Goal: Communication & Community: Participate in discussion

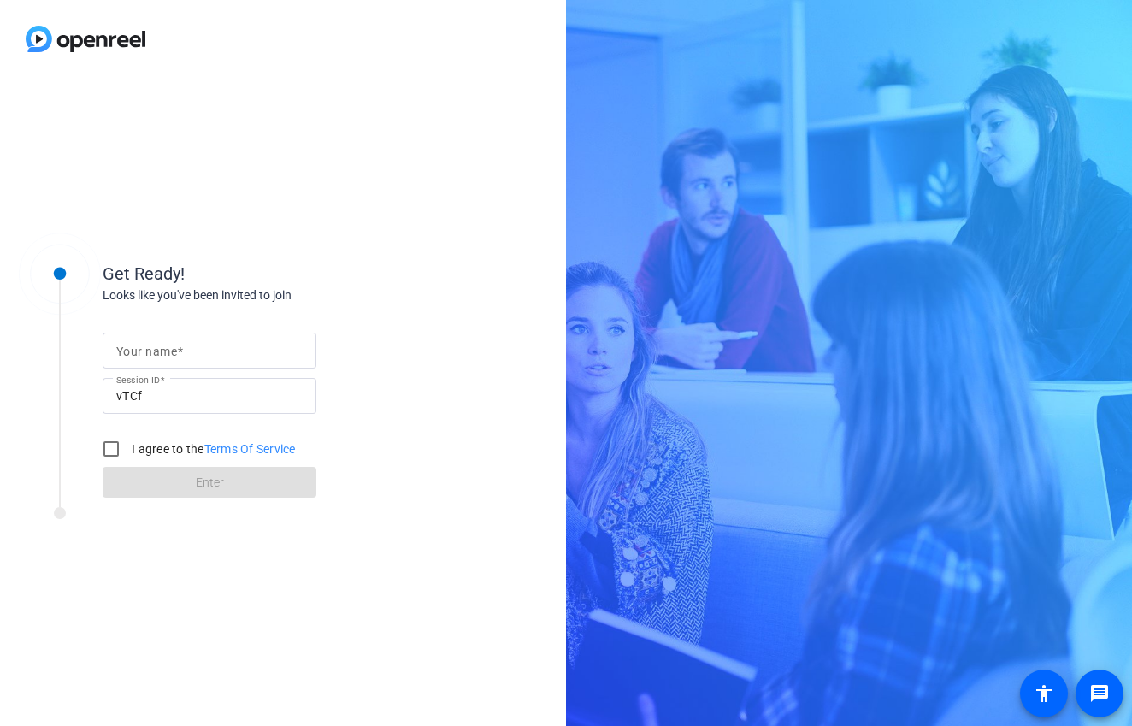
click at [224, 355] on input "Your name" at bounding box center [209, 350] width 186 height 21
type input "[PERSON_NAME]"
click at [143, 445] on label "I agree to the Terms Of Service" at bounding box center [212, 448] width 168 height 17
click at [128, 445] on input "I agree to the Terms Of Service" at bounding box center [111, 449] width 34 height 34
checkbox input "true"
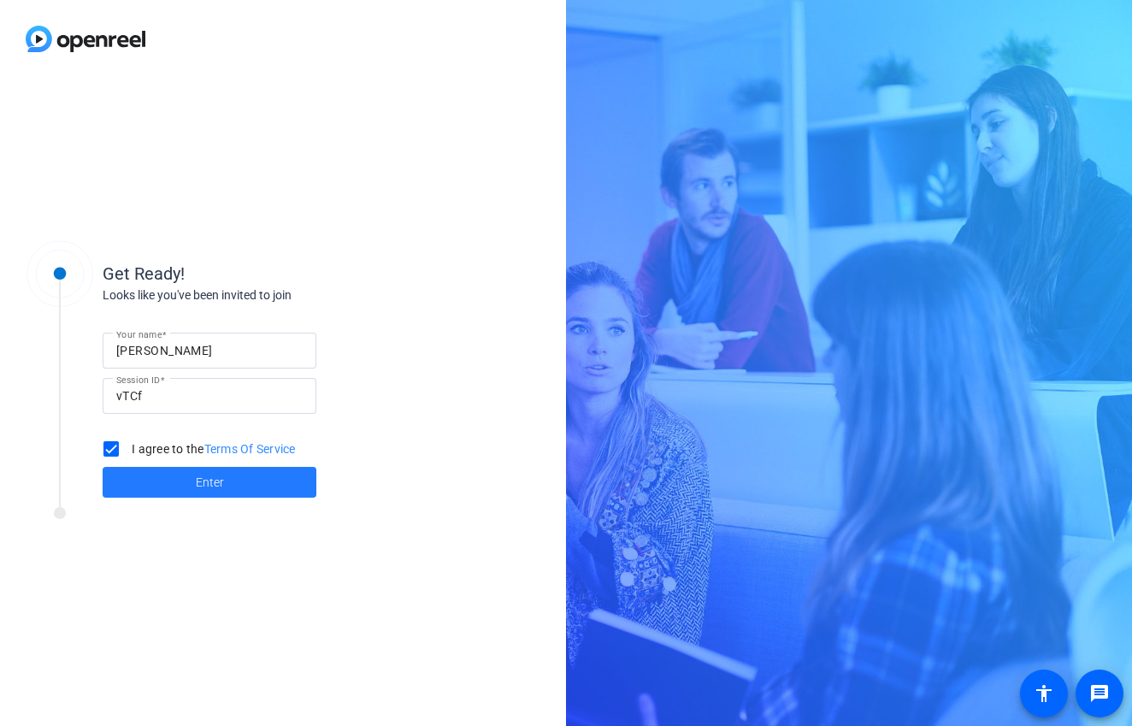
click at [192, 479] on span at bounding box center [210, 482] width 214 height 41
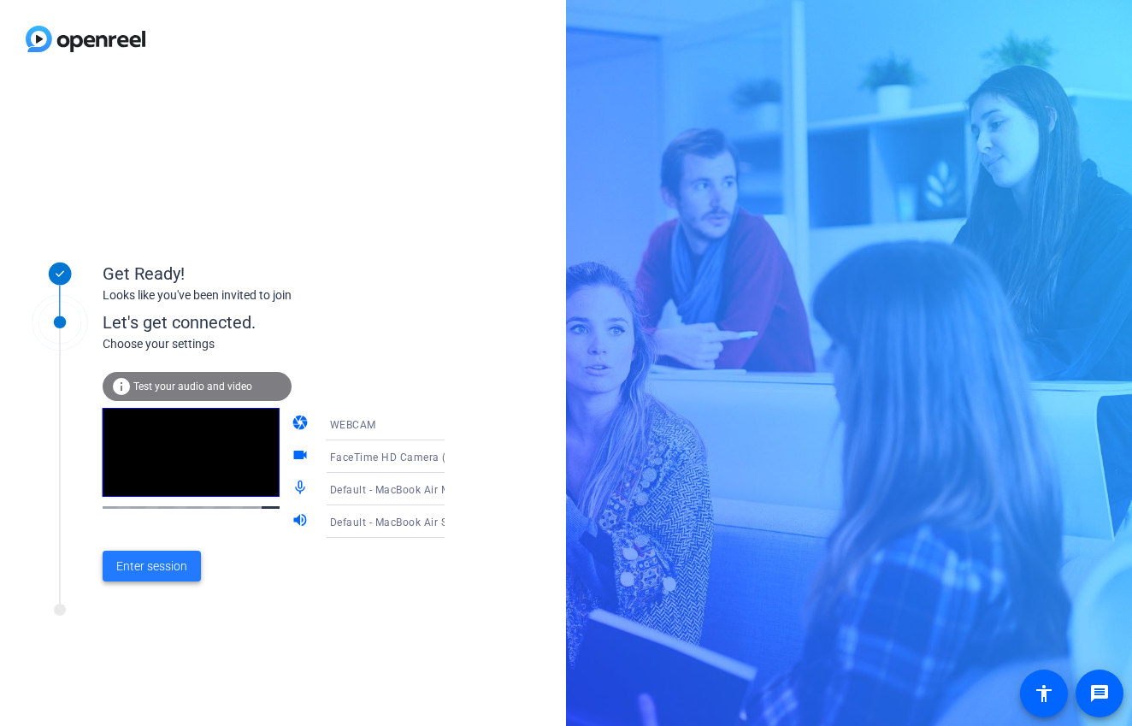
click at [153, 564] on span "Enter session" at bounding box center [151, 566] width 71 height 18
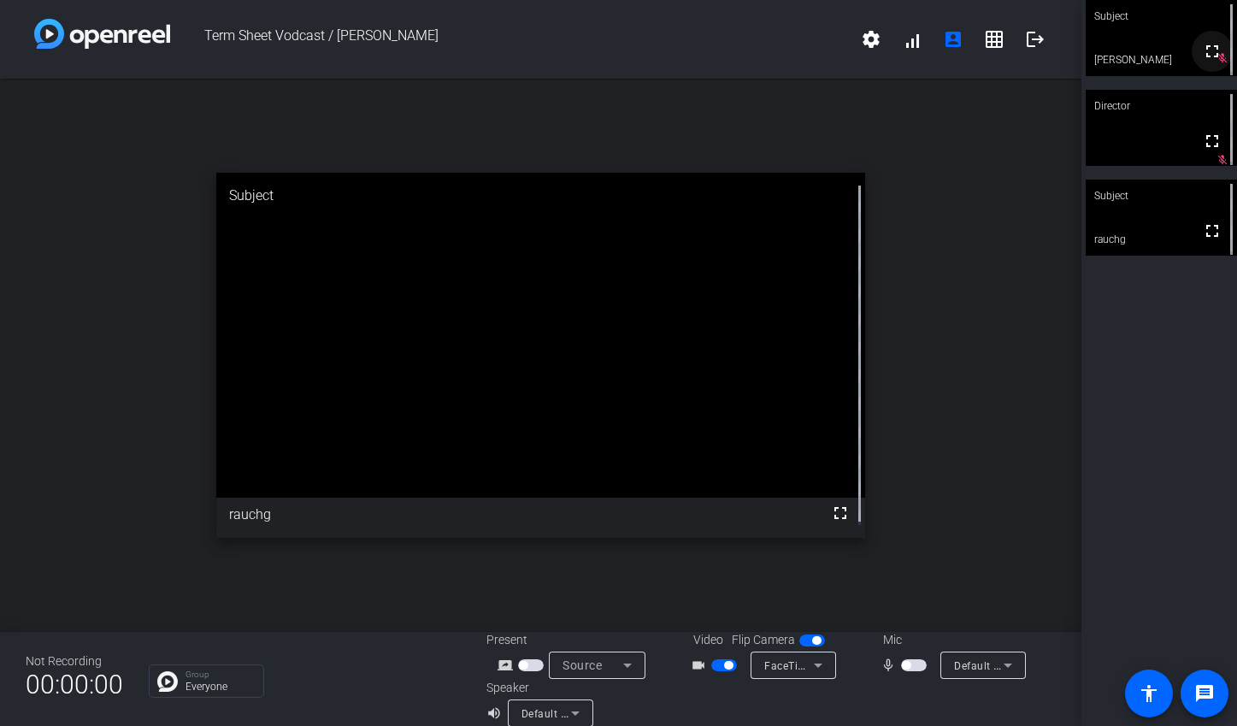
click at [1131, 41] on span at bounding box center [1212, 51] width 41 height 41
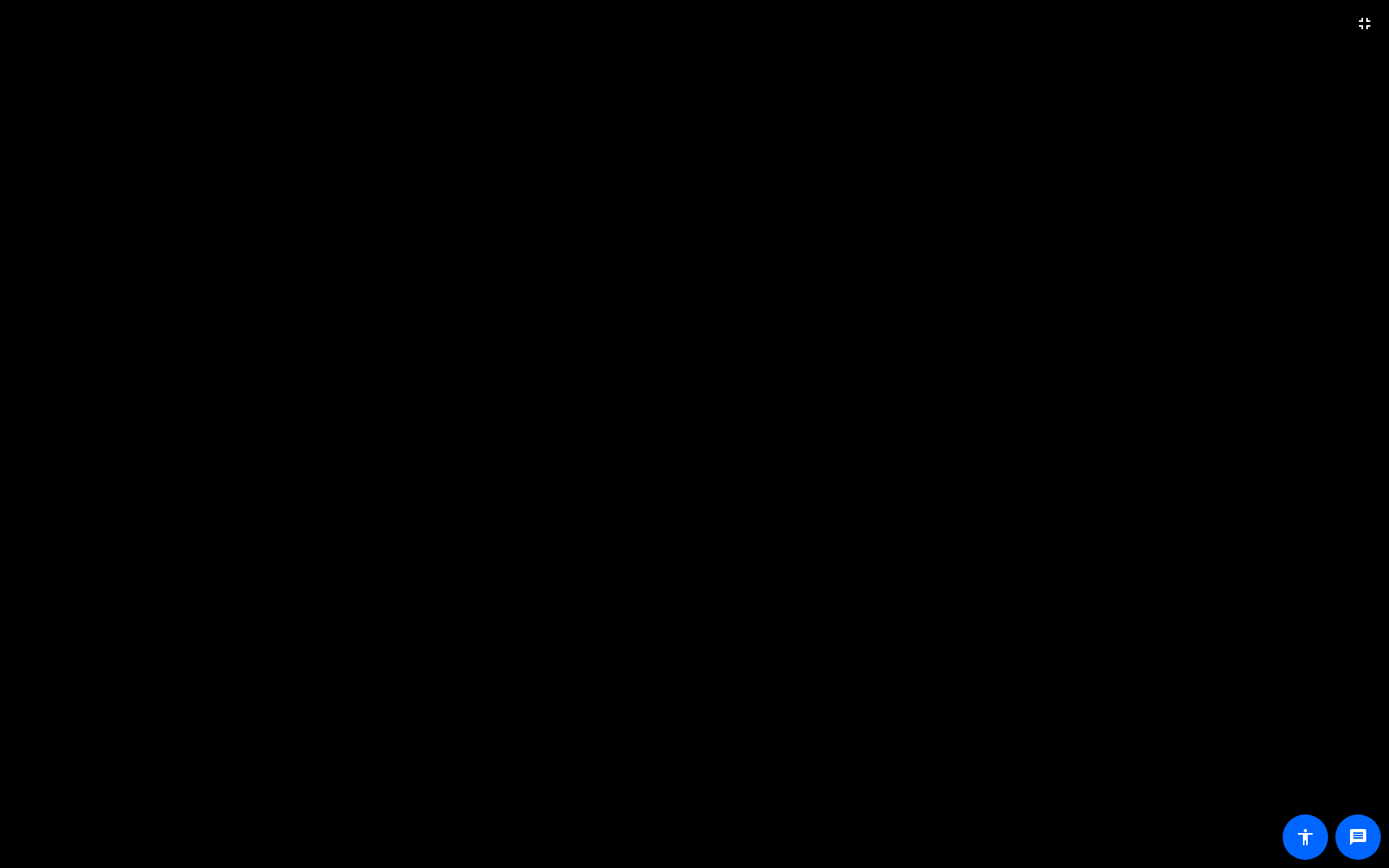
click at [649, 443] on video at bounding box center [694, 434] width 1389 height 868
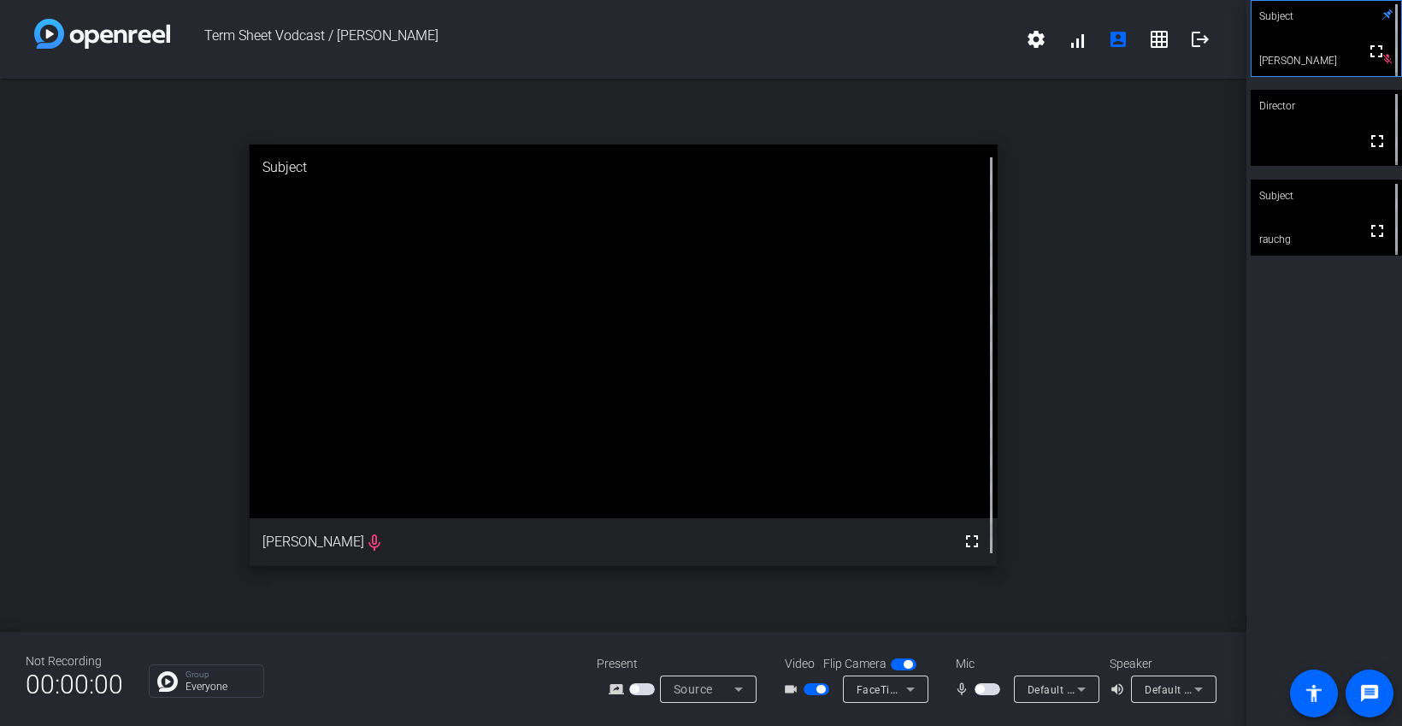
click at [994, 692] on span "button" at bounding box center [988, 689] width 26 height 12
click at [1131, 291] on div "open_in_new Subject fullscreen [PERSON_NAME]" at bounding box center [623, 355] width 1246 height 553
click at [820, 691] on span "button" at bounding box center [820, 689] width 9 height 9
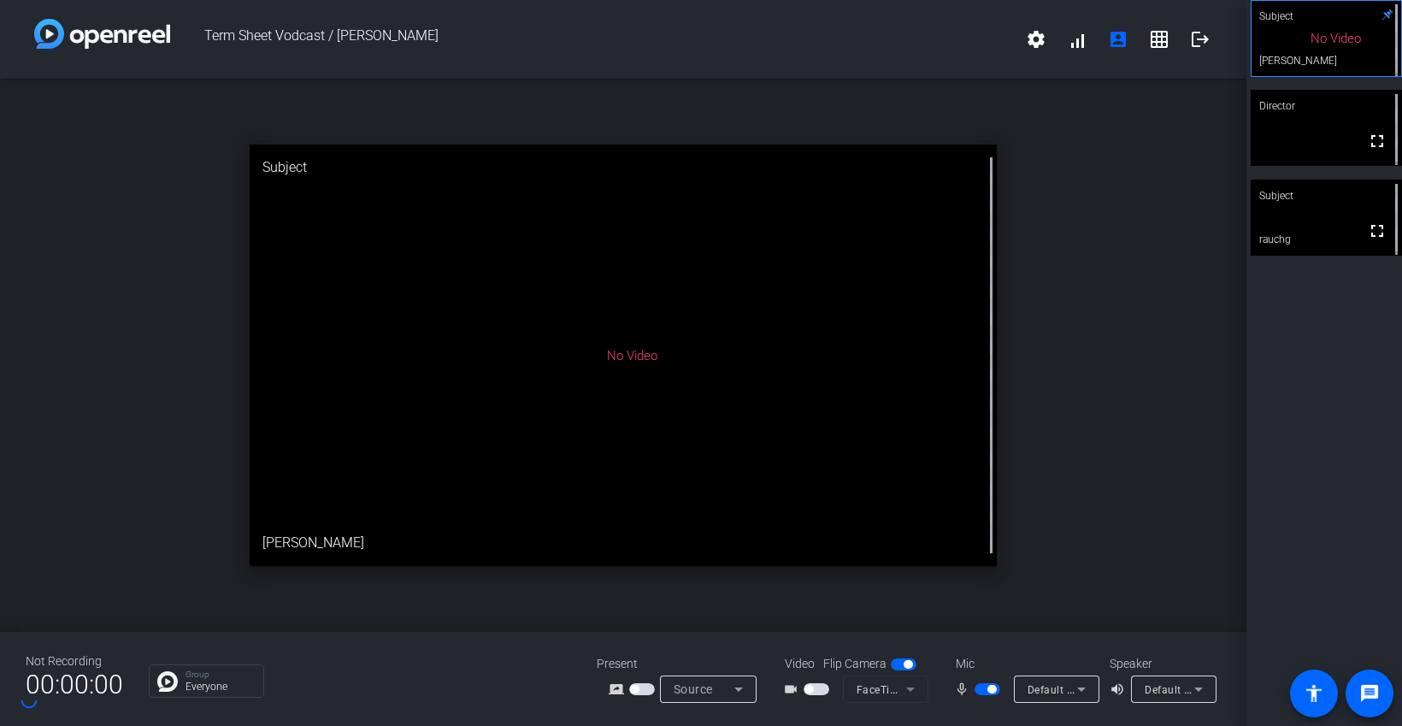
click at [994, 693] on span "button" at bounding box center [988, 689] width 26 height 12
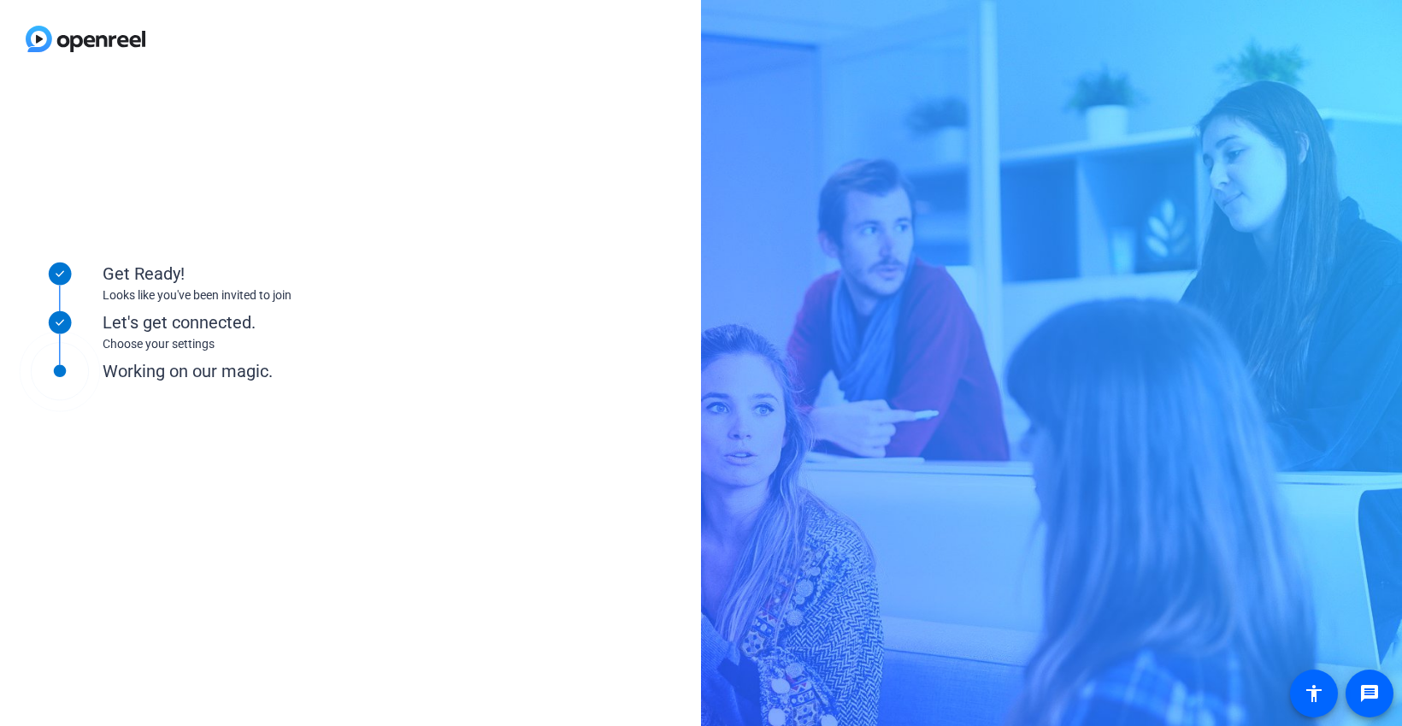
click at [555, 118] on div "Get Ready! Looks like you've been invited to join Let's get connected. Choose y…" at bounding box center [350, 402] width 701 height 648
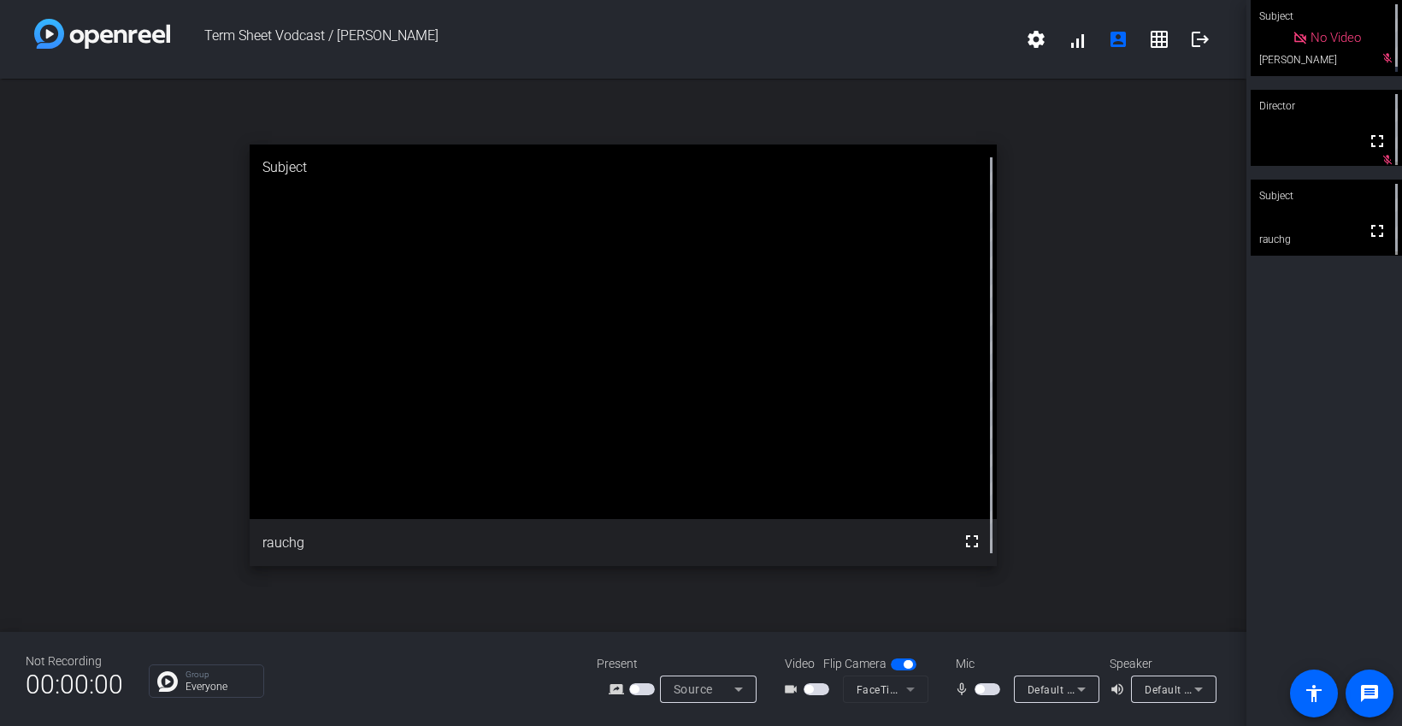
click at [993, 692] on span "button" at bounding box center [988, 689] width 26 height 12
click at [816, 692] on span "button" at bounding box center [817, 689] width 26 height 12
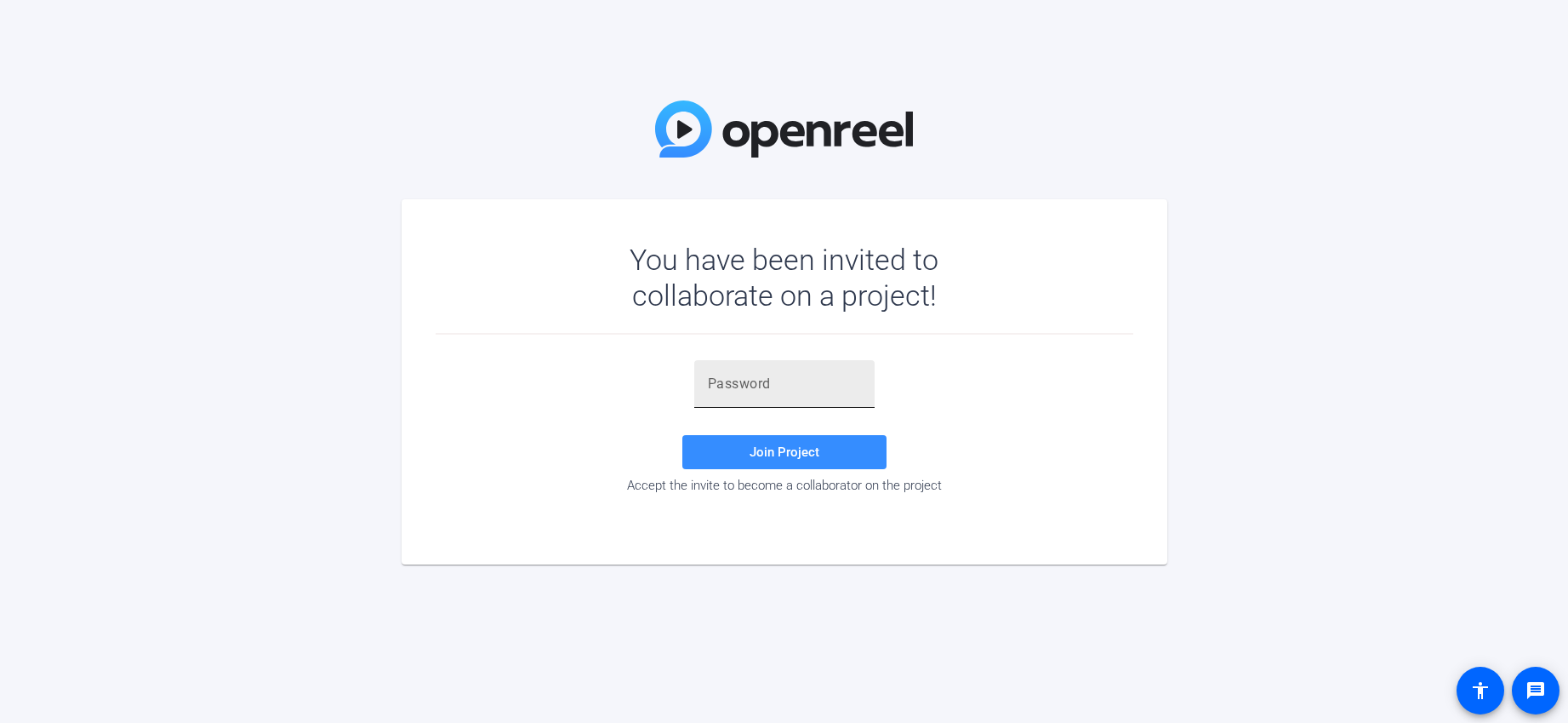
click at [740, 384] on input "text" at bounding box center [784, 383] width 153 height 21
paste input "jW-C;a"
type input "jW-C;a"
click at [766, 451] on span "Join Project" at bounding box center [784, 451] width 70 height 15
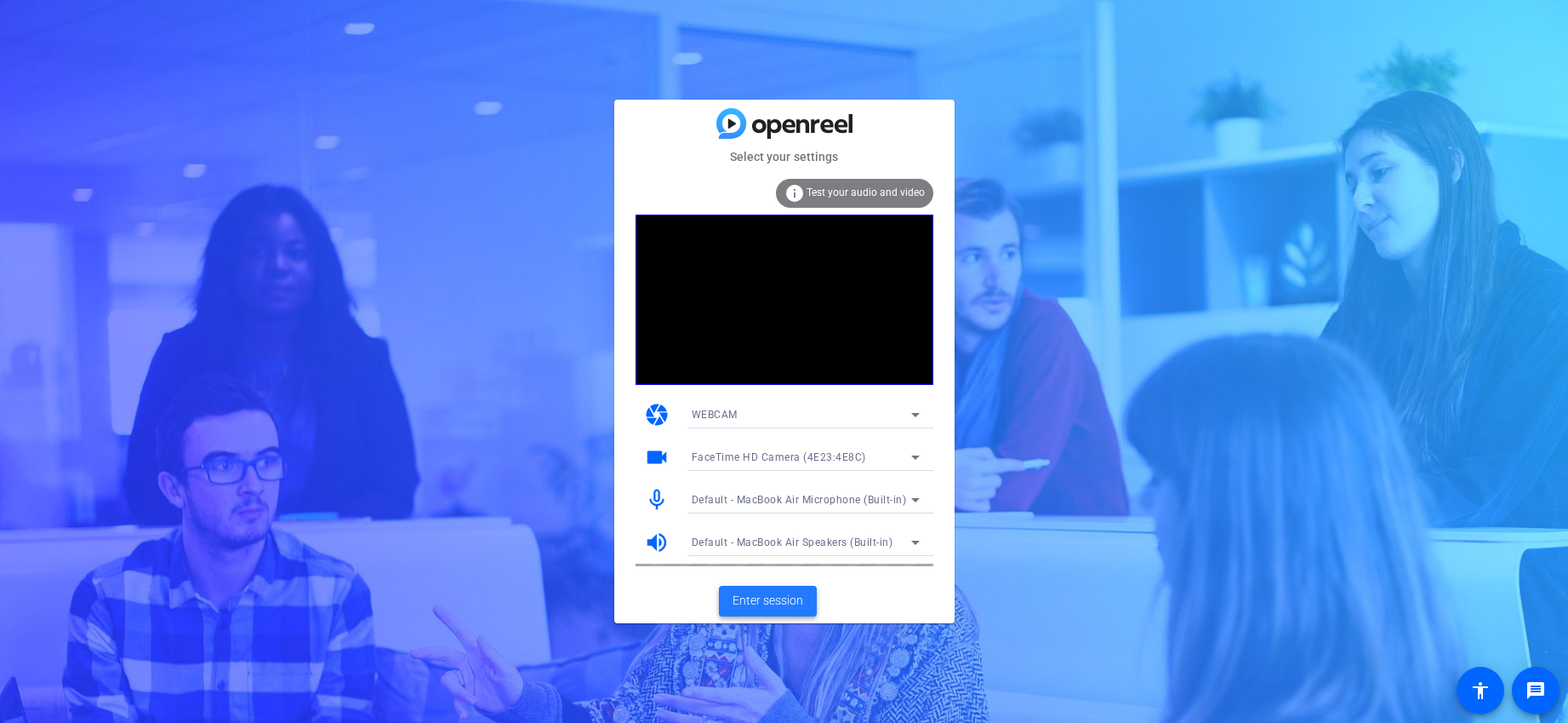
click at [776, 603] on span "Enter session" at bounding box center [768, 601] width 71 height 18
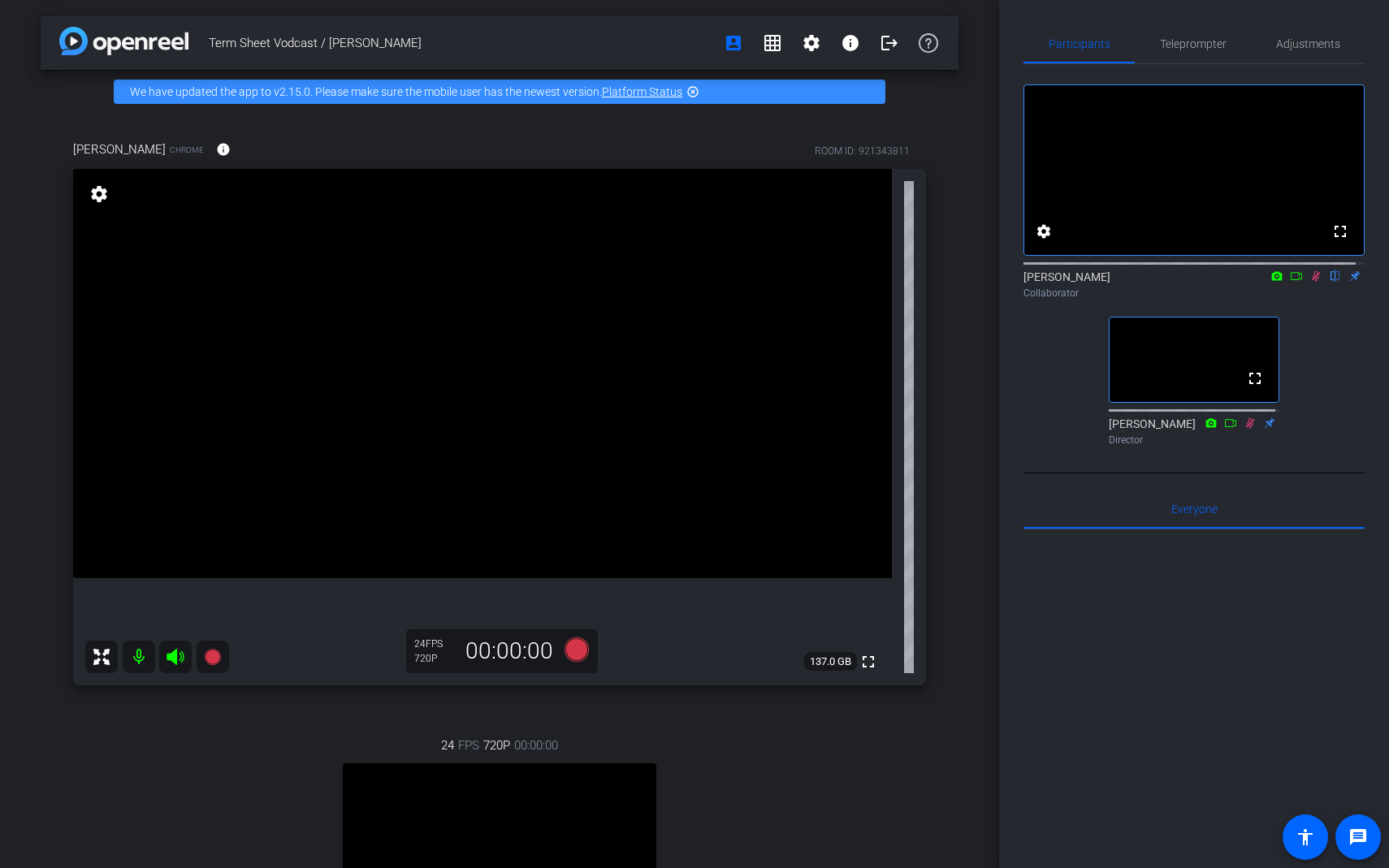
click at [568, 689] on video at bounding box center [500, 841] width 314 height 157
drag, startPoint x: 965, startPoint y: 107, endPoint x: 677, endPoint y: 1, distance: 306.9
click at [965, 106] on div "Term Sheet Vodcast / Guillermo Rauch account_box grid_on settings info logout W…" at bounding box center [499, 434] width 999 height 868
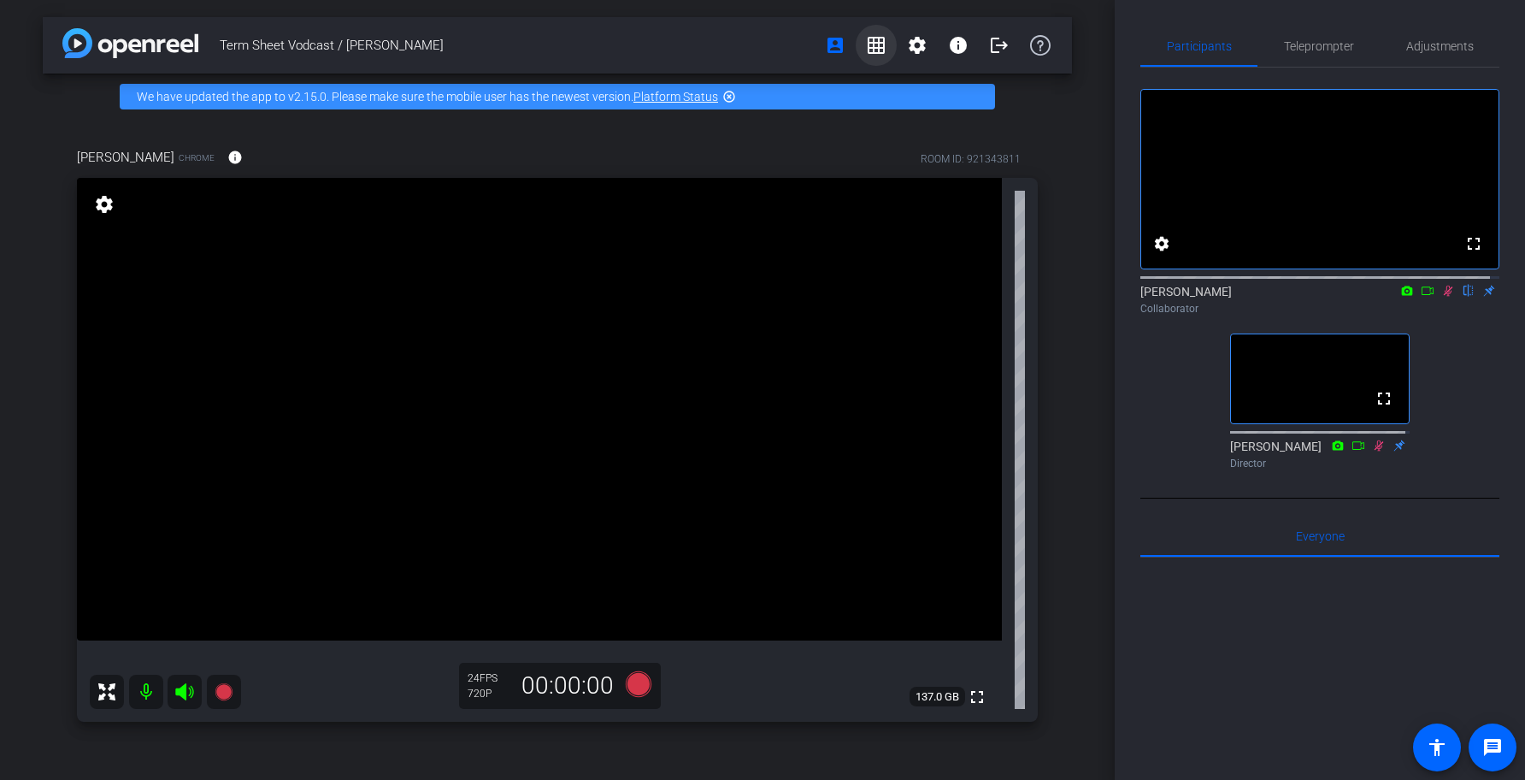
click at [866, 50] on mat-icon "grid_on" at bounding box center [876, 45] width 21 height 21
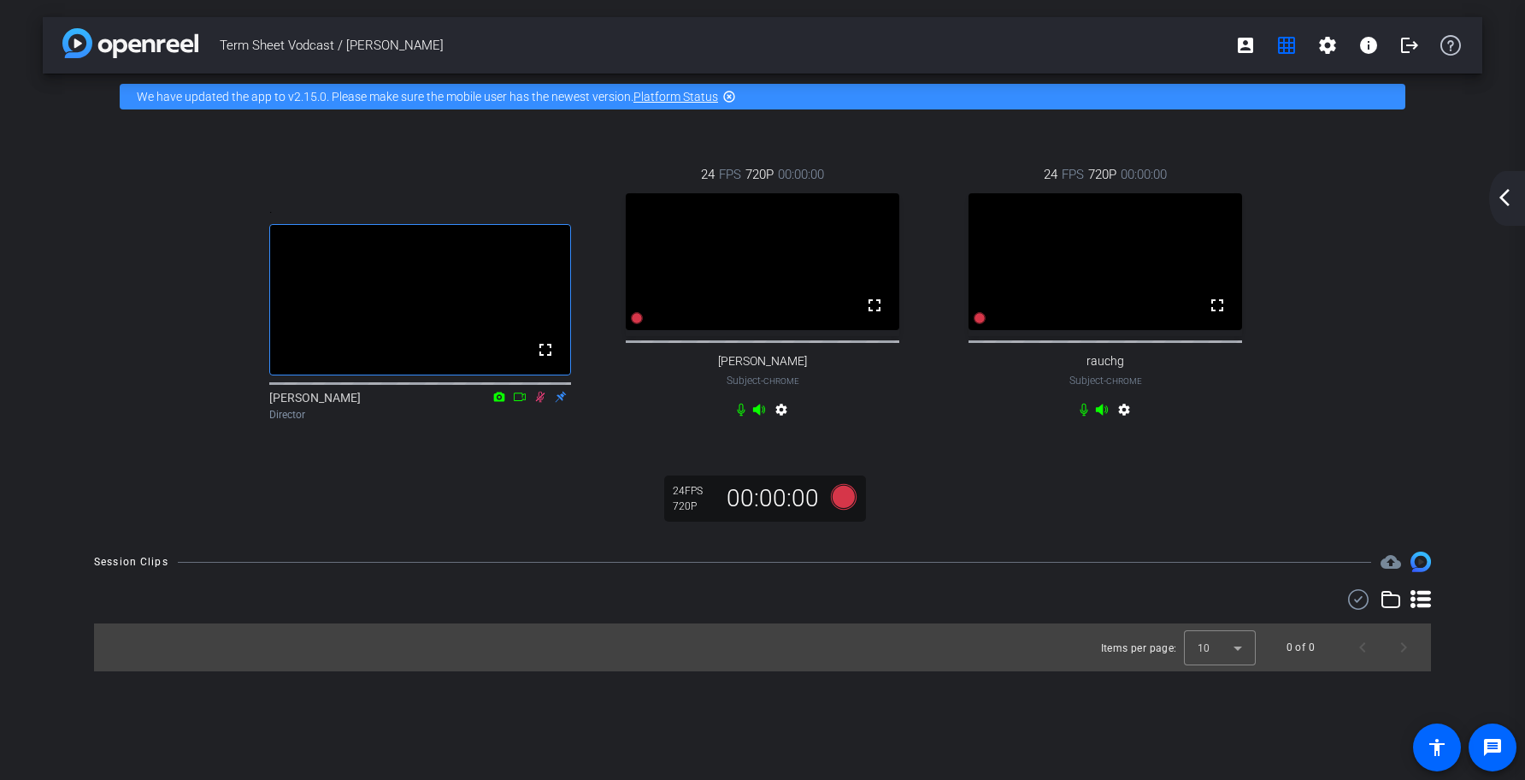
click at [1500, 197] on mat-icon "arrow_back_ios_new" at bounding box center [1504, 197] width 21 height 21
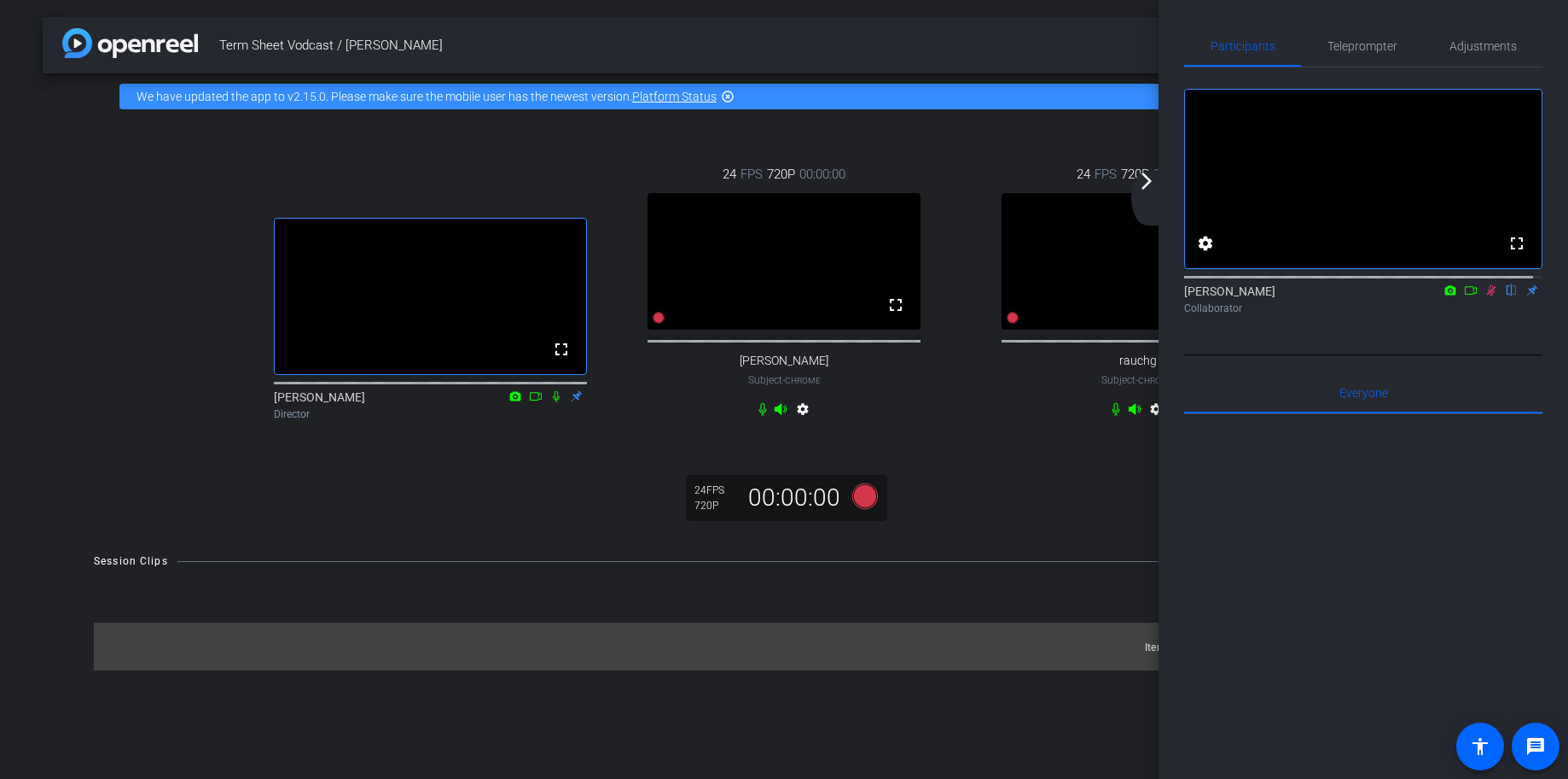
click at [1149, 186] on mat-icon "arrow_forward_ios" at bounding box center [1147, 181] width 21 height 21
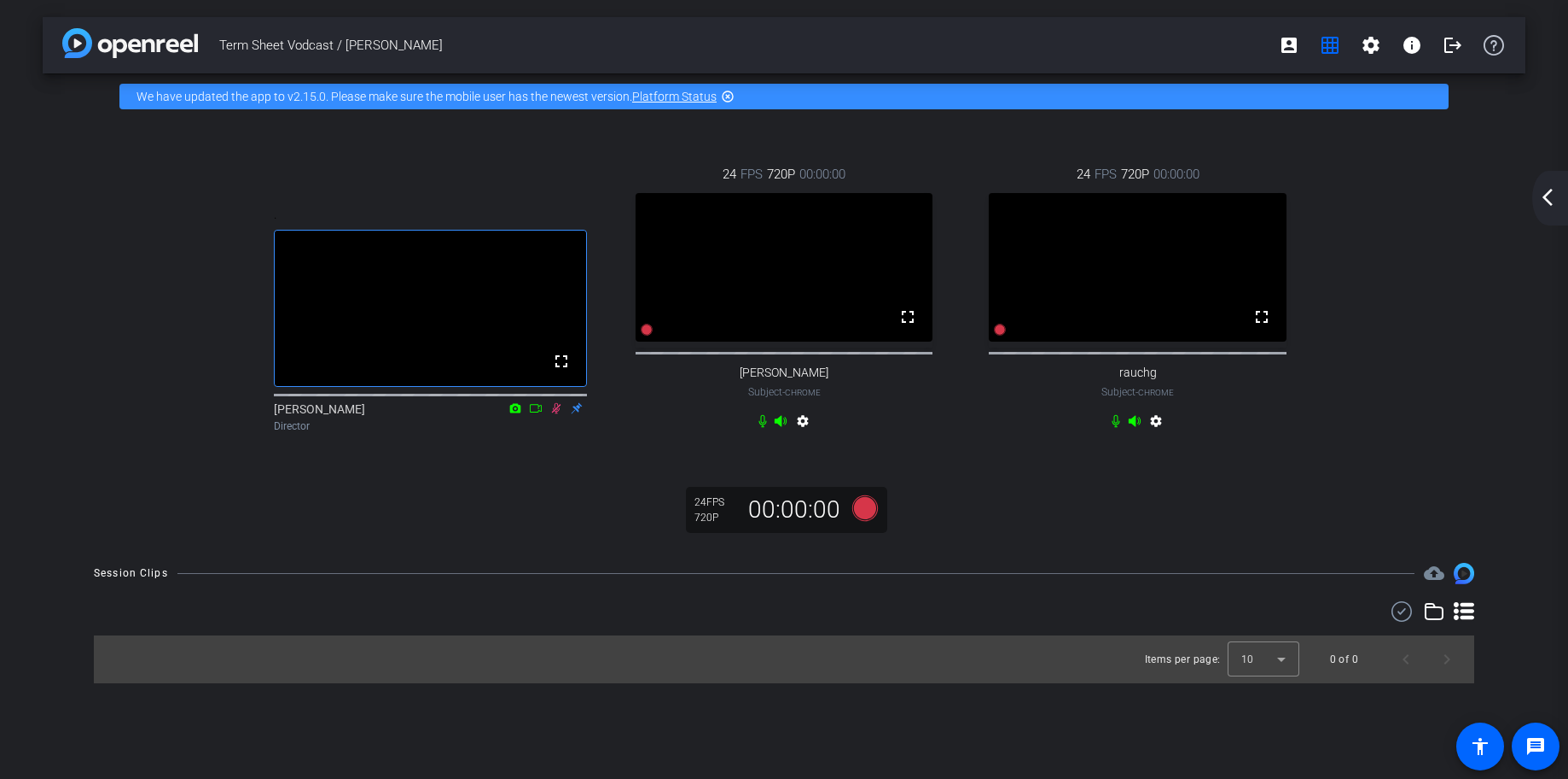
click at [1541, 200] on mat-icon "arrow_back_ios_new" at bounding box center [1547, 197] width 21 height 21
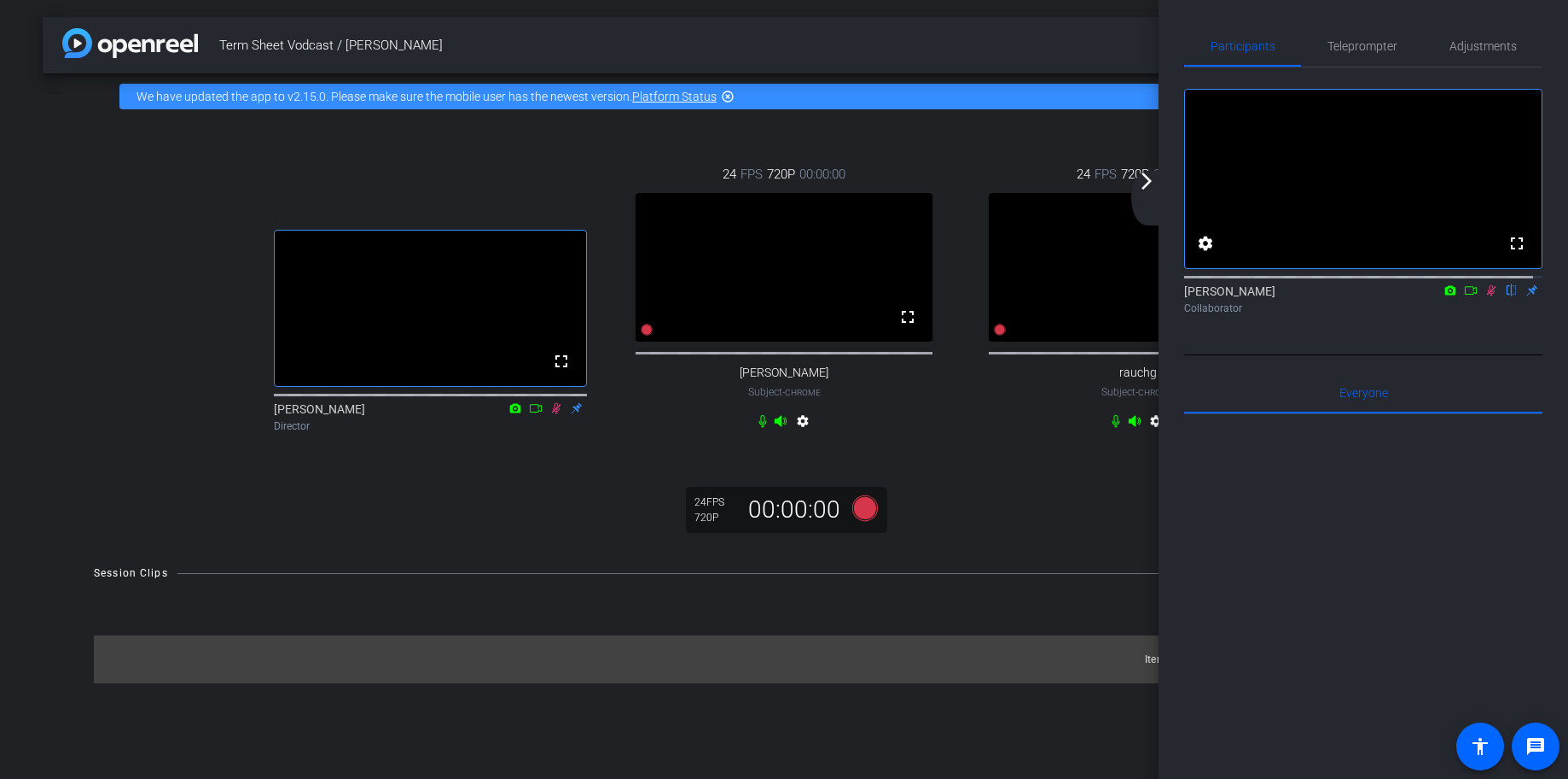
click at [1159, 203] on div "arrow_back_ios_new arrow_forward_ios" at bounding box center [1150, 198] width 36 height 55
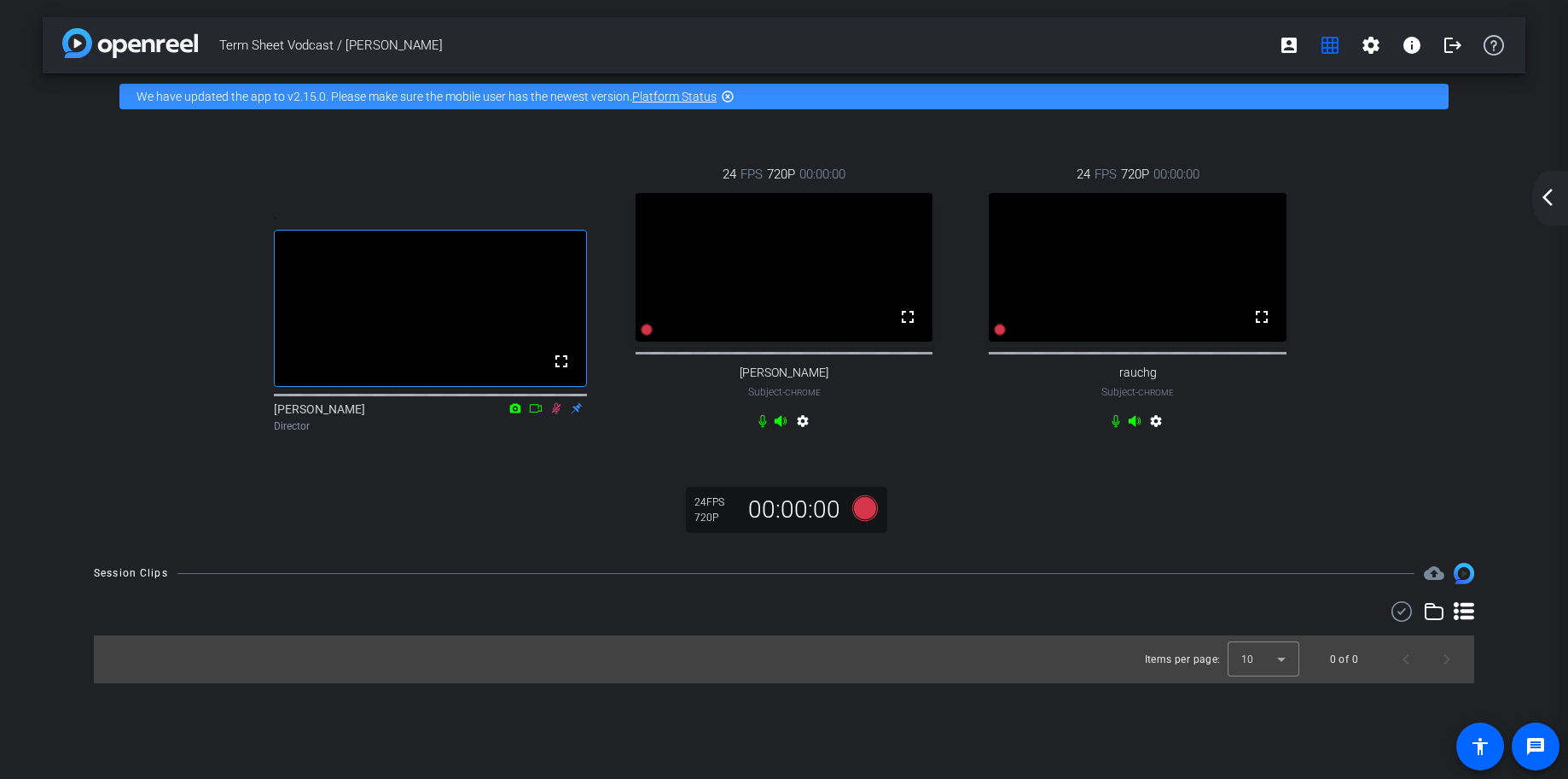
click at [1550, 197] on mat-icon "arrow_back_ios_new" at bounding box center [1547, 197] width 21 height 21
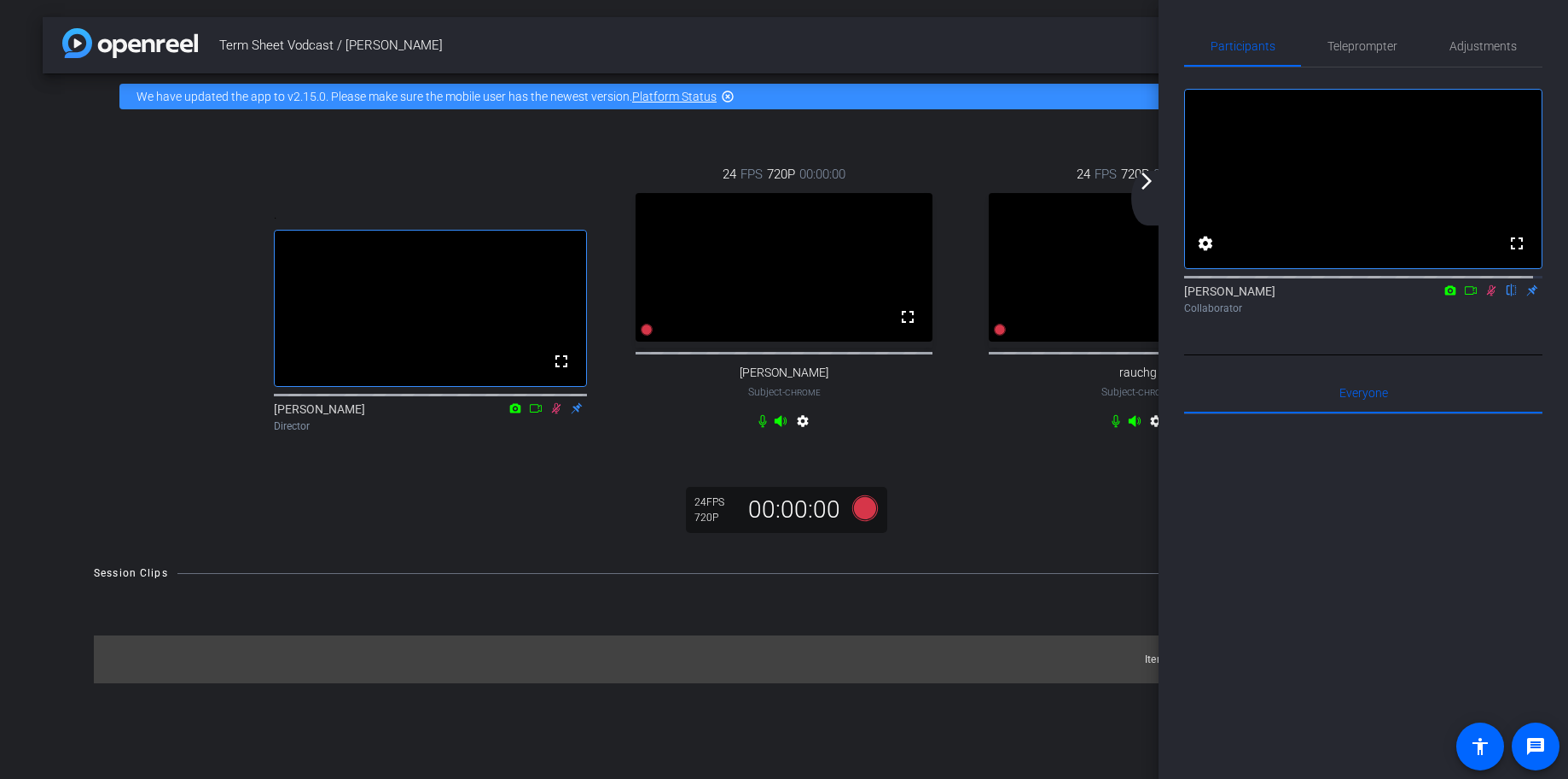
click at [1143, 189] on mat-icon "arrow_forward_ios" at bounding box center [1147, 181] width 21 height 21
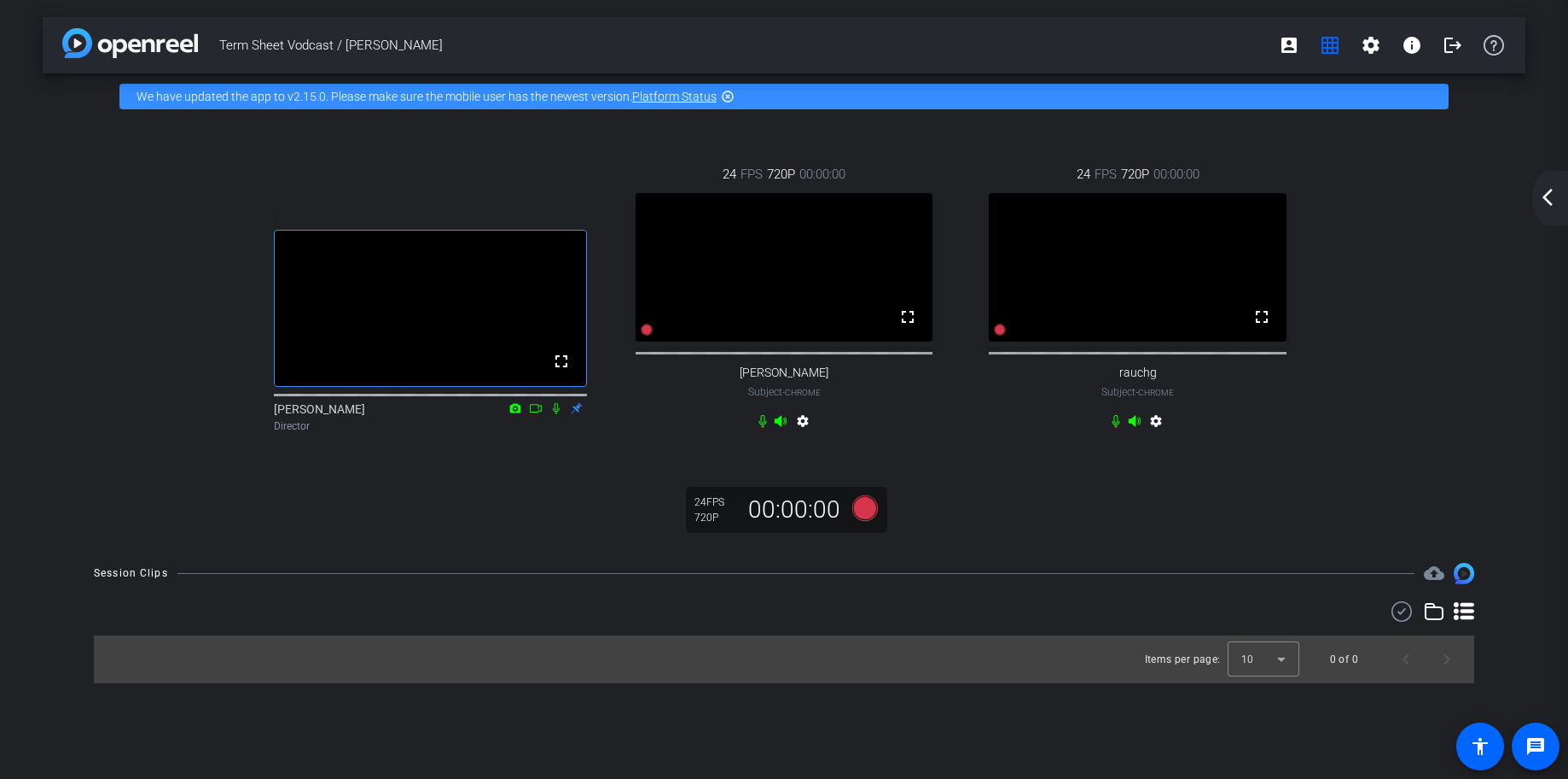
click at [1550, 209] on div "arrow_back_ios_new arrow_forward_ios" at bounding box center [1550, 198] width 36 height 55
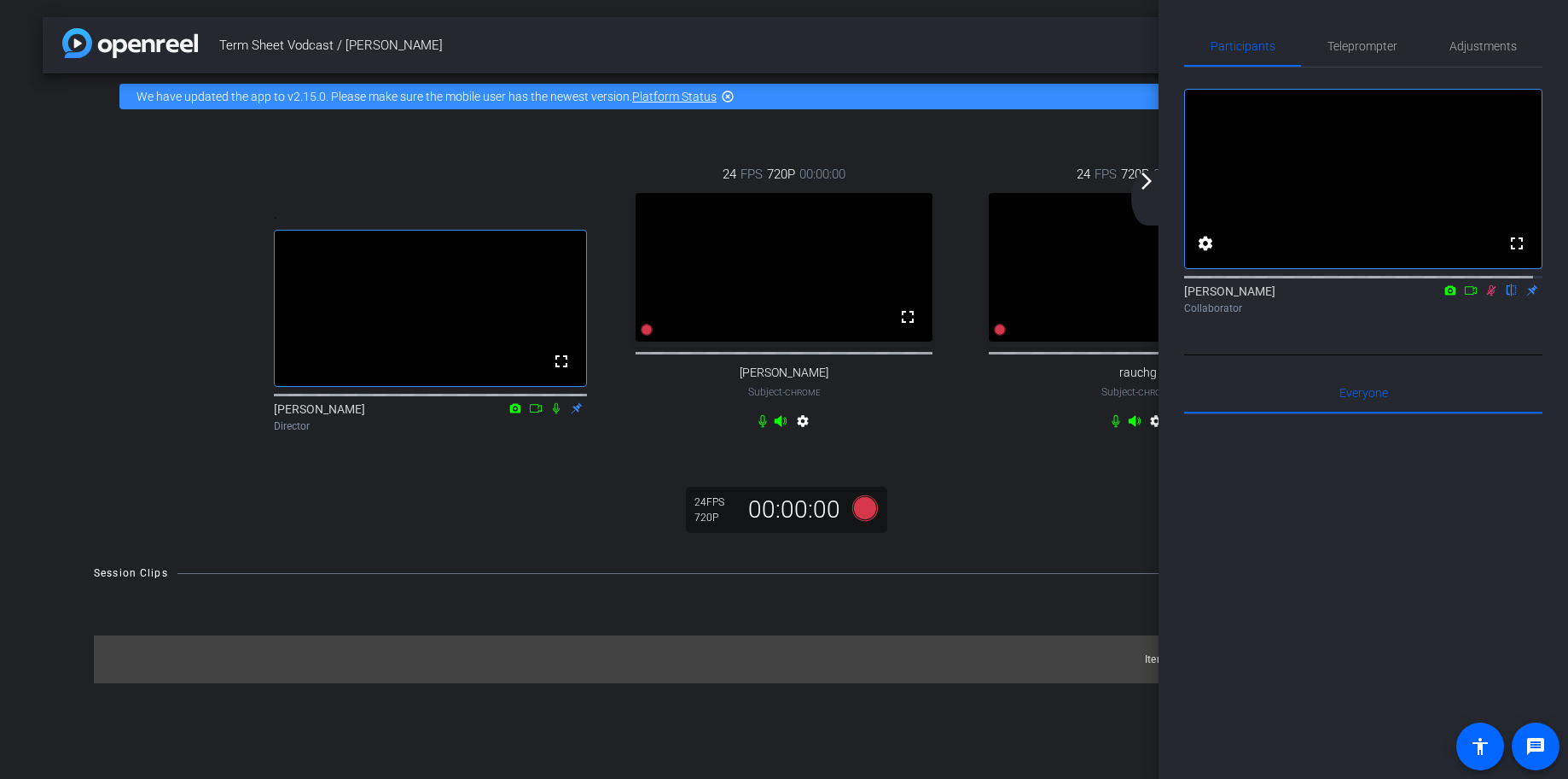
click at [1144, 183] on mat-icon "arrow_forward_ios" at bounding box center [1147, 181] width 21 height 21
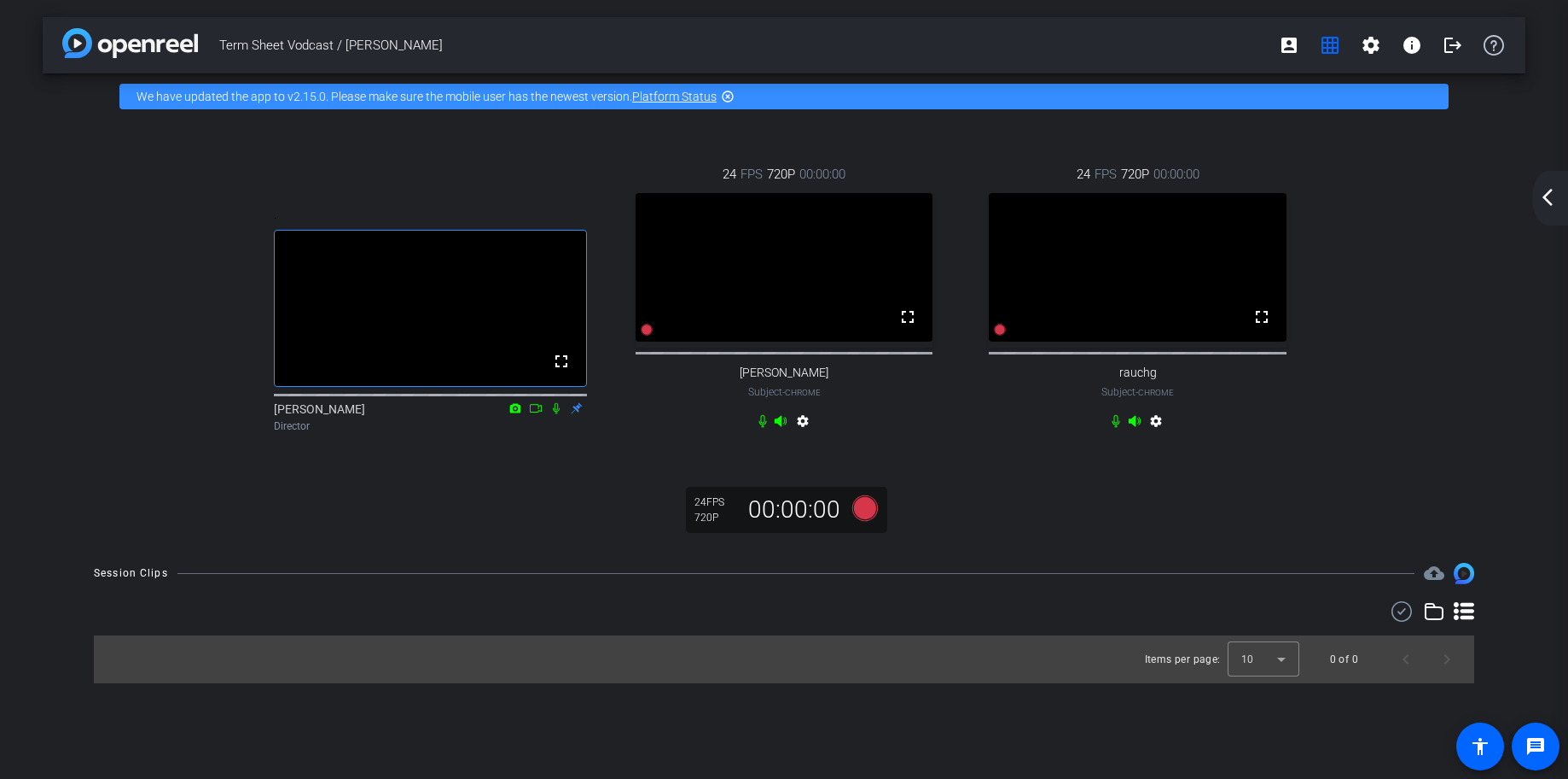
click at [1544, 203] on mat-icon "arrow_back_ios_new" at bounding box center [1547, 197] width 21 height 21
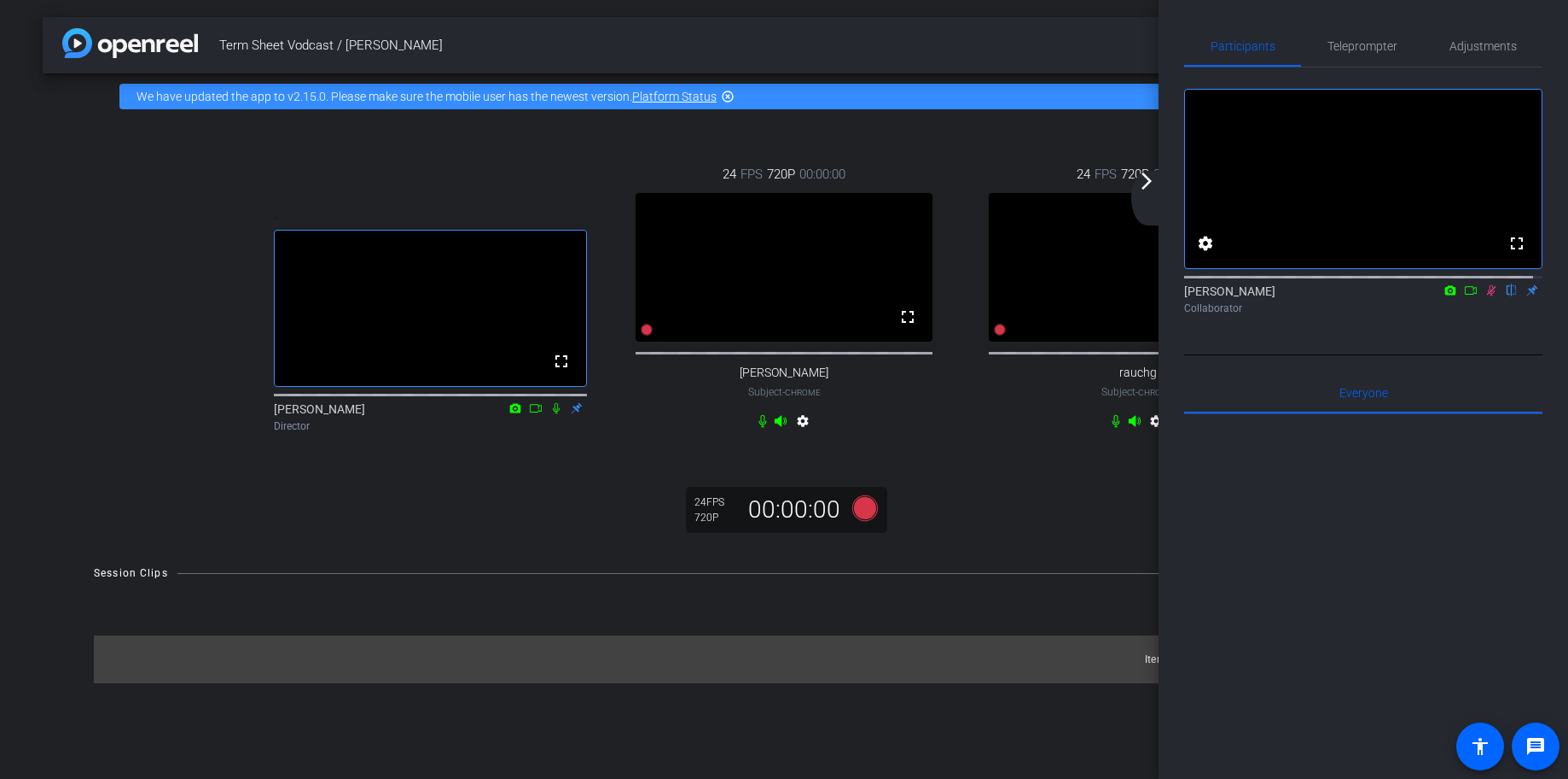
click at [1484, 297] on icon at bounding box center [1491, 291] width 14 height 12
click at [1147, 191] on mat-icon "arrow_forward_ios" at bounding box center [1147, 181] width 21 height 21
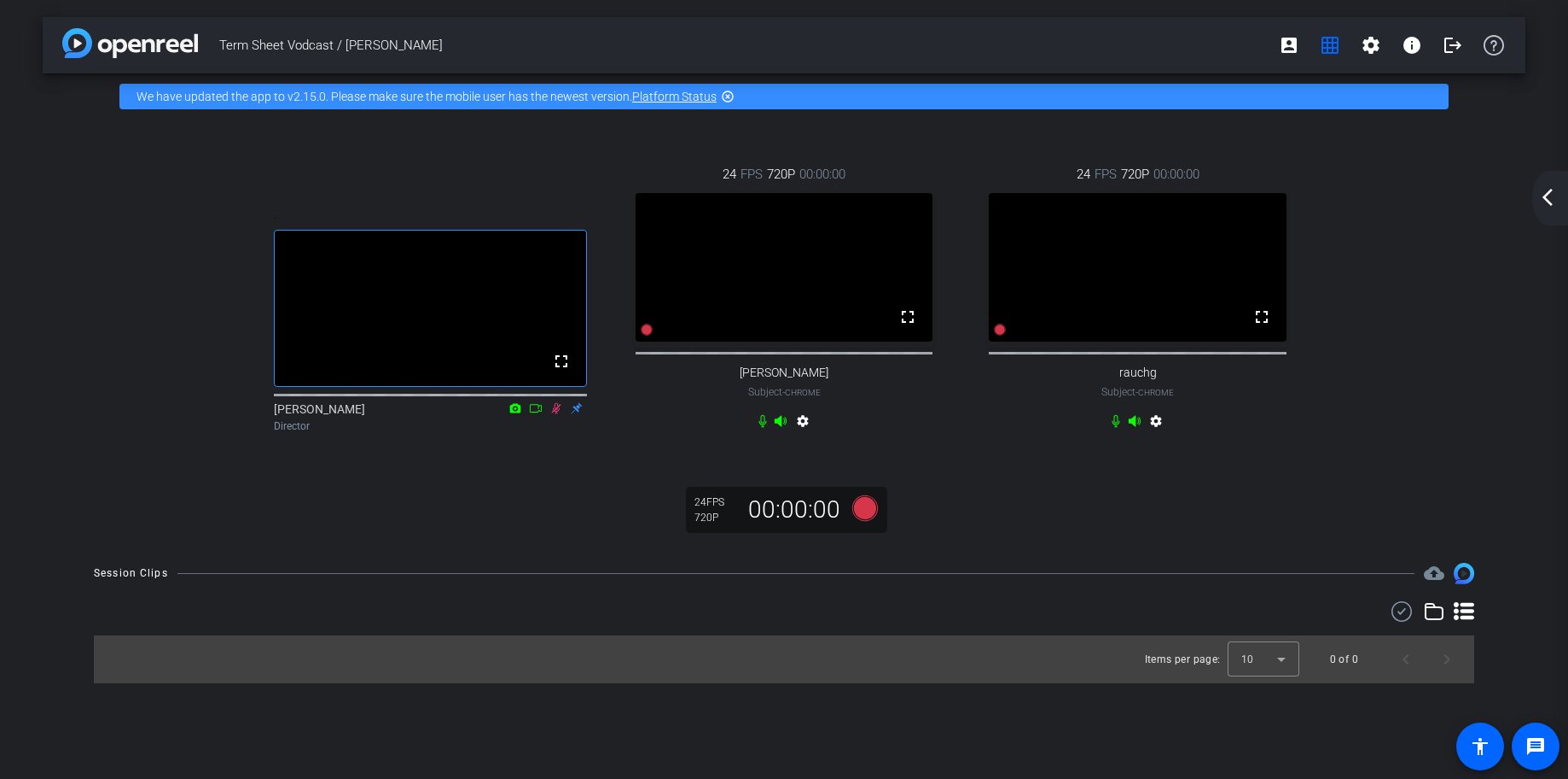
click at [1547, 203] on mat-icon "arrow_back_ios_new" at bounding box center [1547, 197] width 21 height 21
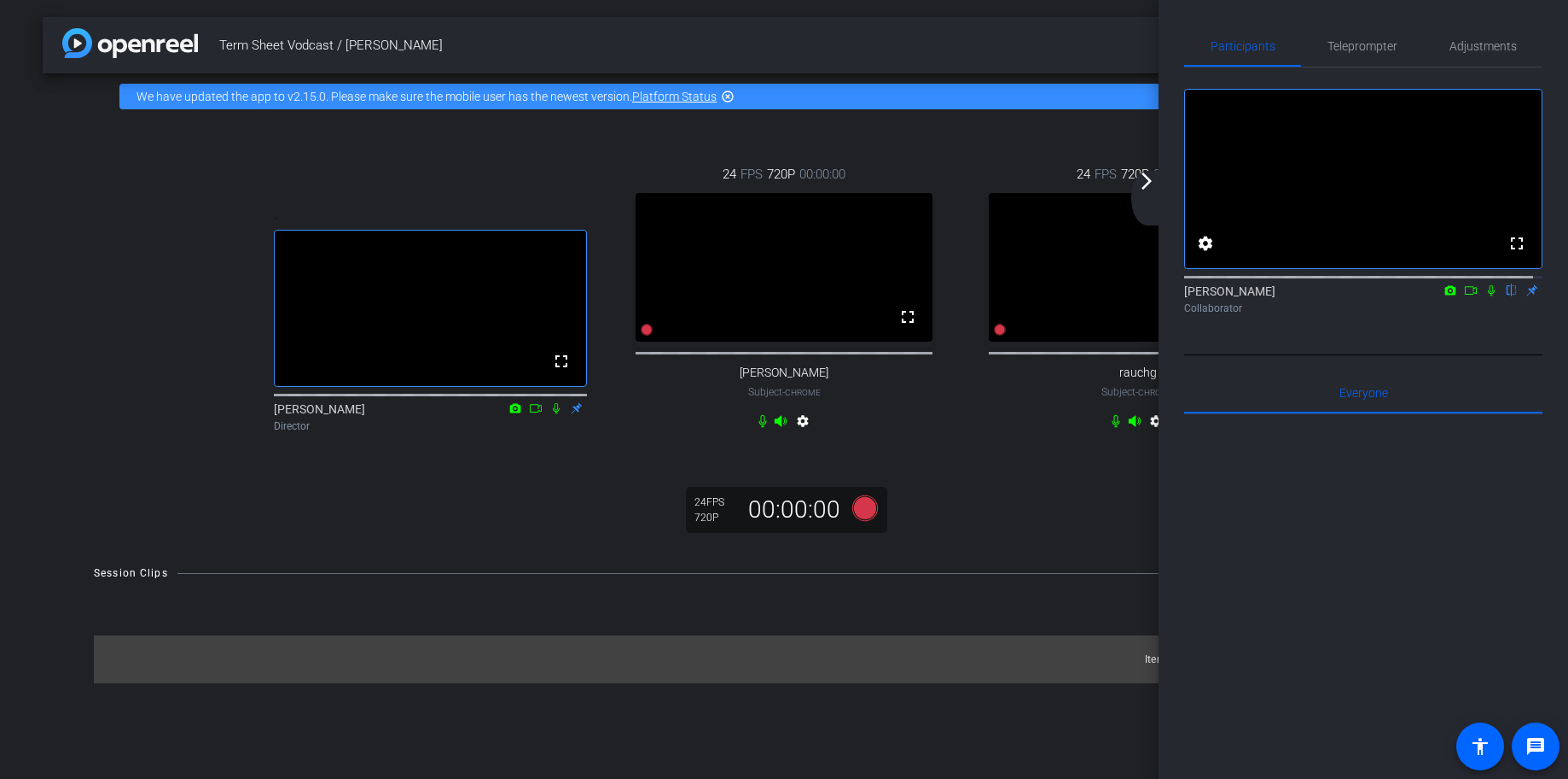
click at [938, 445] on div "24 FPS 720P 00:00:00 fullscreen Allie Garfinkle Subject - Chrome settings" at bounding box center [784, 300] width 354 height 327
click at [1152, 191] on mat-icon "arrow_forward_ios" at bounding box center [1147, 181] width 21 height 21
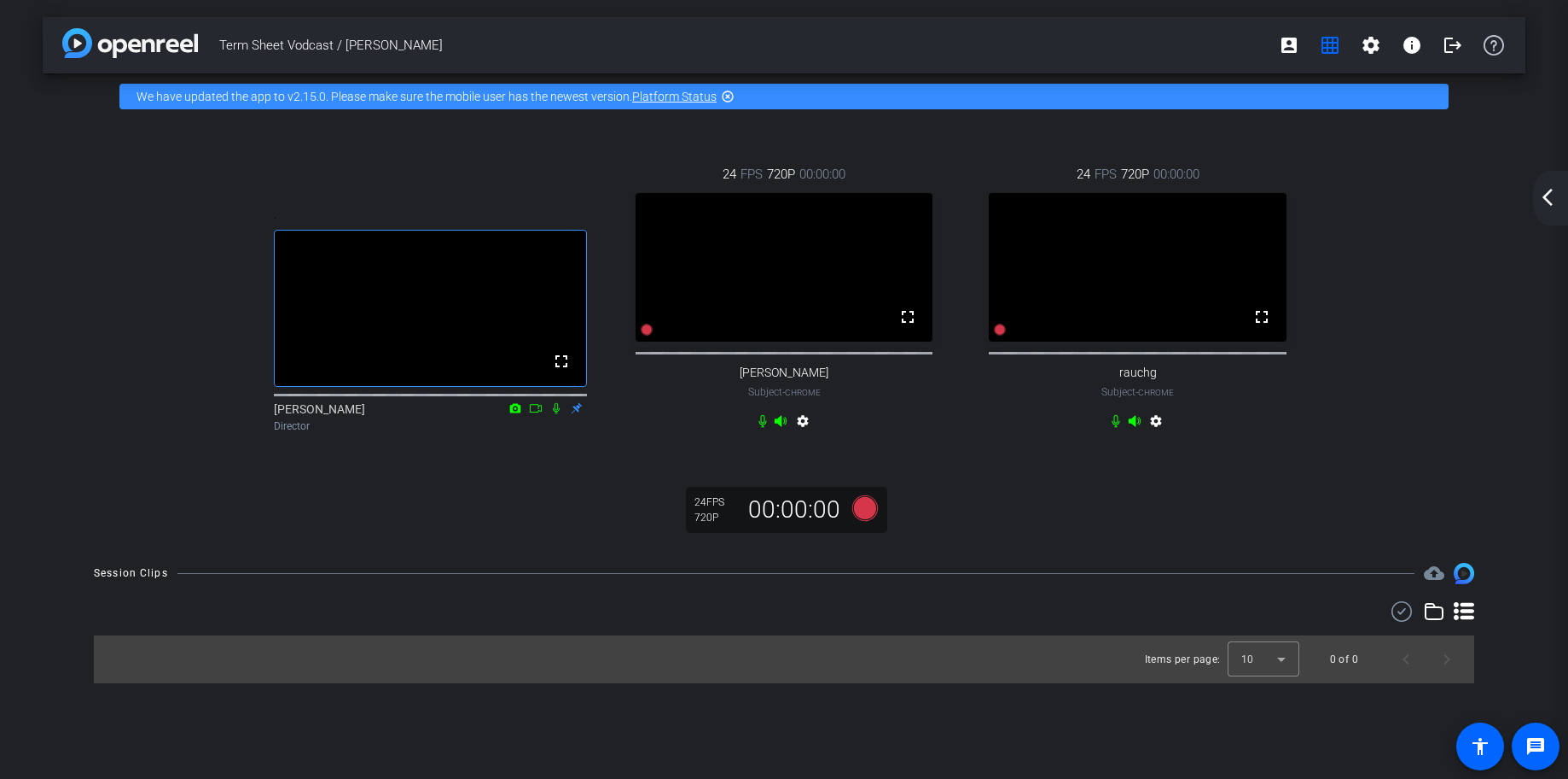
click at [1549, 190] on mat-icon "arrow_back_ios_new" at bounding box center [1547, 197] width 21 height 21
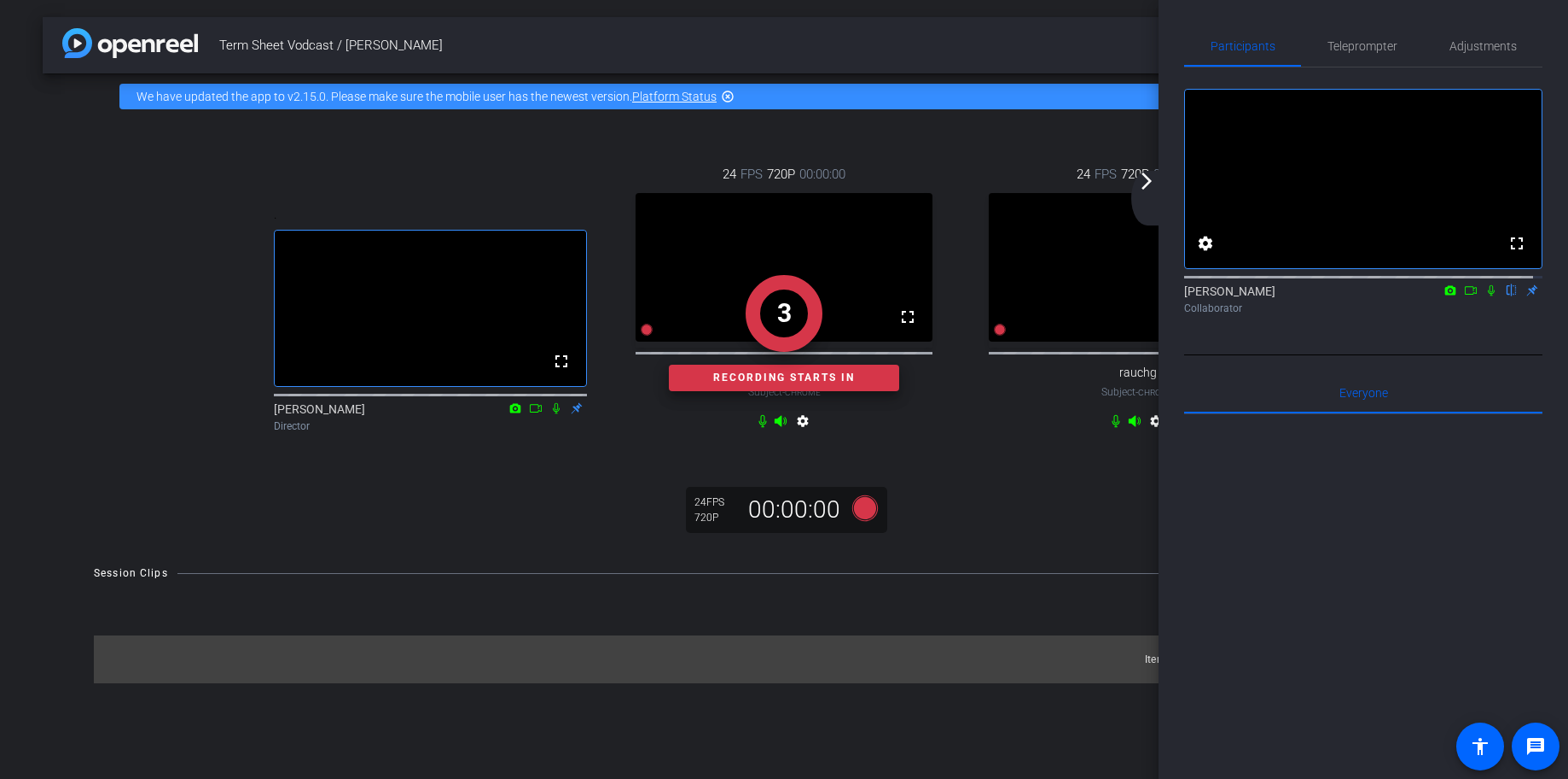
click at [1484, 297] on icon at bounding box center [1491, 291] width 14 height 12
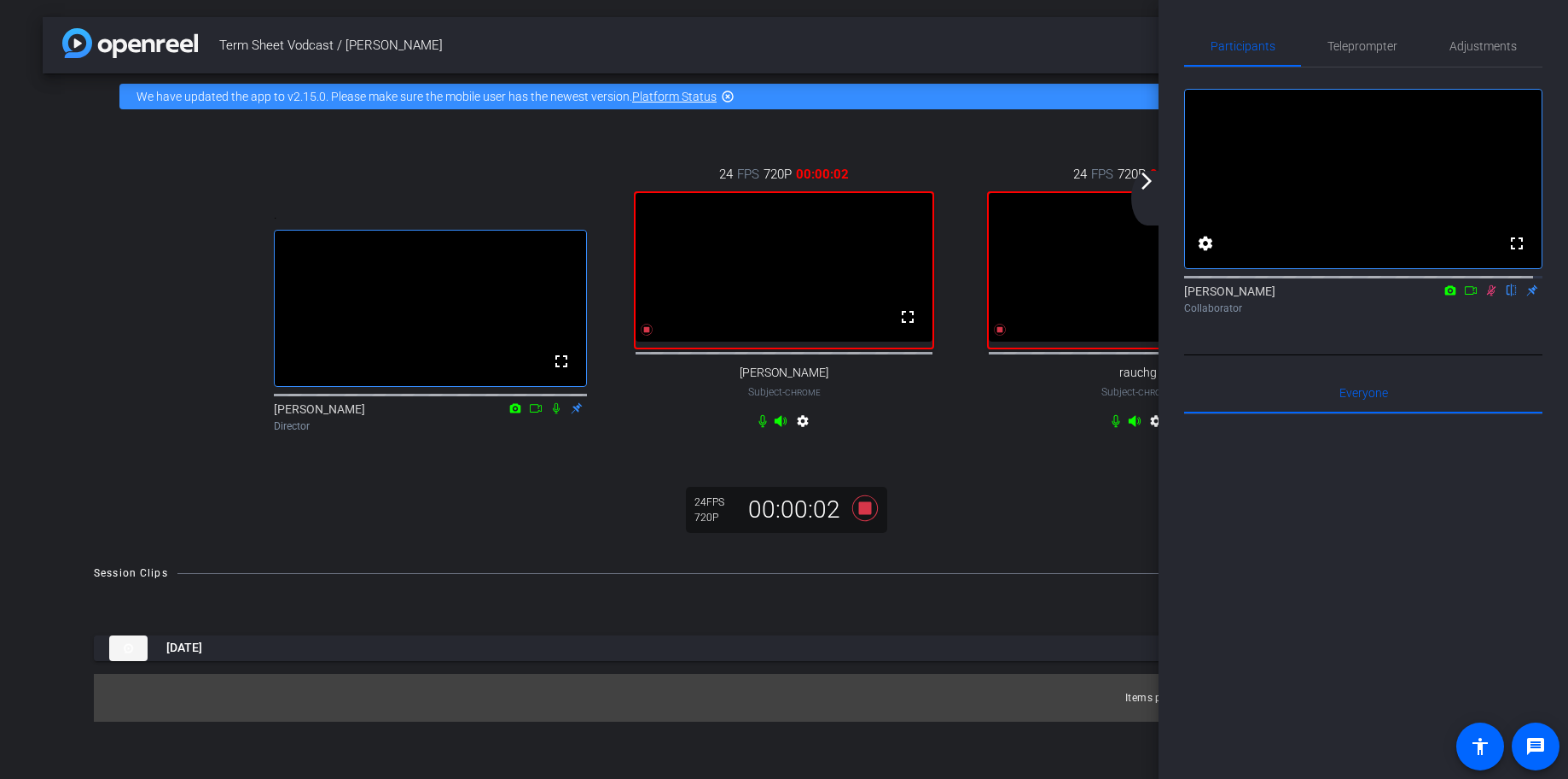
click at [1484, 297] on icon at bounding box center [1491, 291] width 14 height 12
click at [1462, 315] on div "Lydia Randall flip Collaborator" at bounding box center [1363, 299] width 358 height 33
click at [1464, 297] on icon at bounding box center [1471, 291] width 14 height 12
click at [1150, 186] on mat-icon "arrow_forward_ios" at bounding box center [1147, 181] width 21 height 21
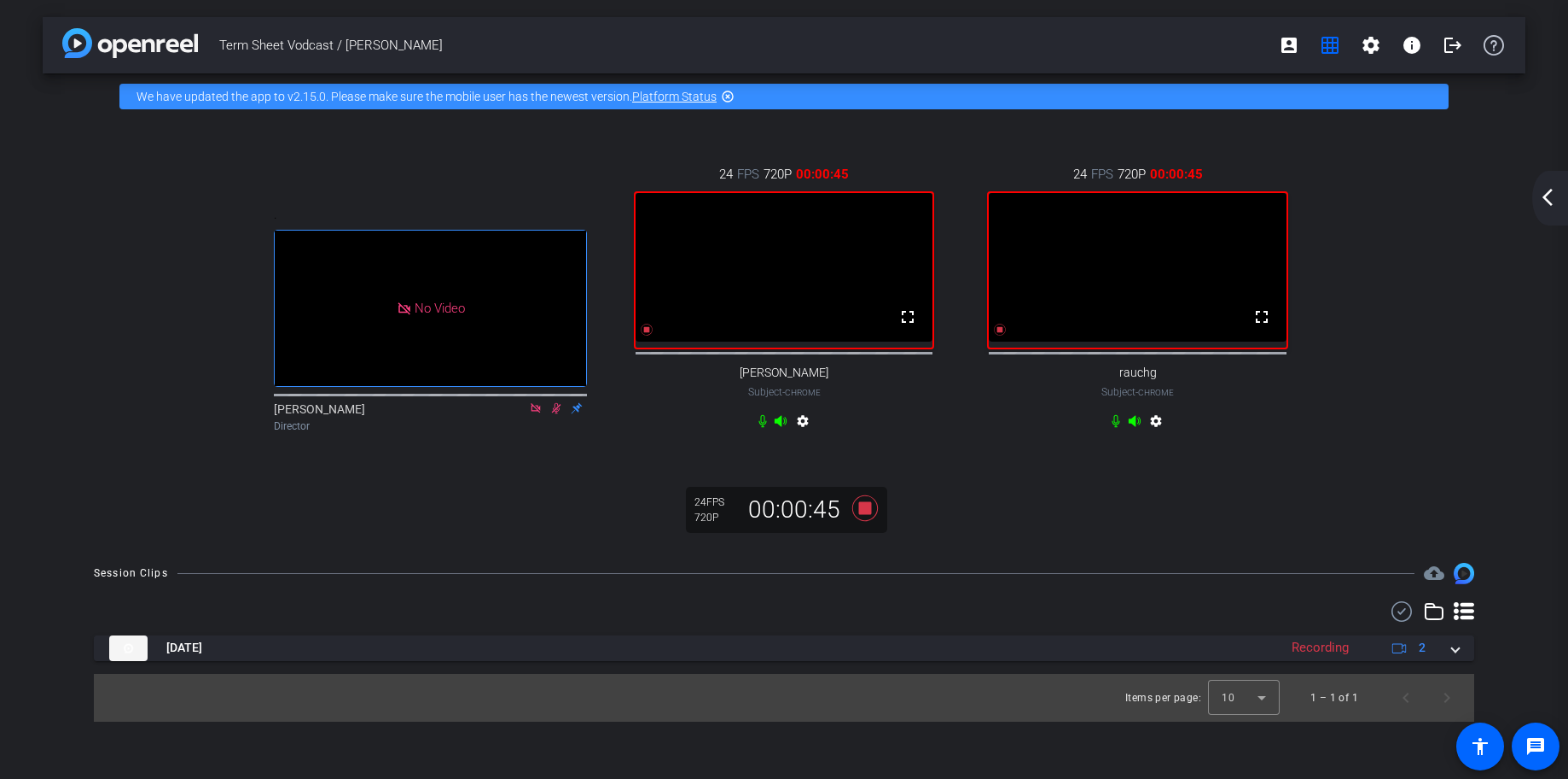
click at [1553, 201] on mat-icon "arrow_back_ios_new" at bounding box center [1547, 197] width 21 height 21
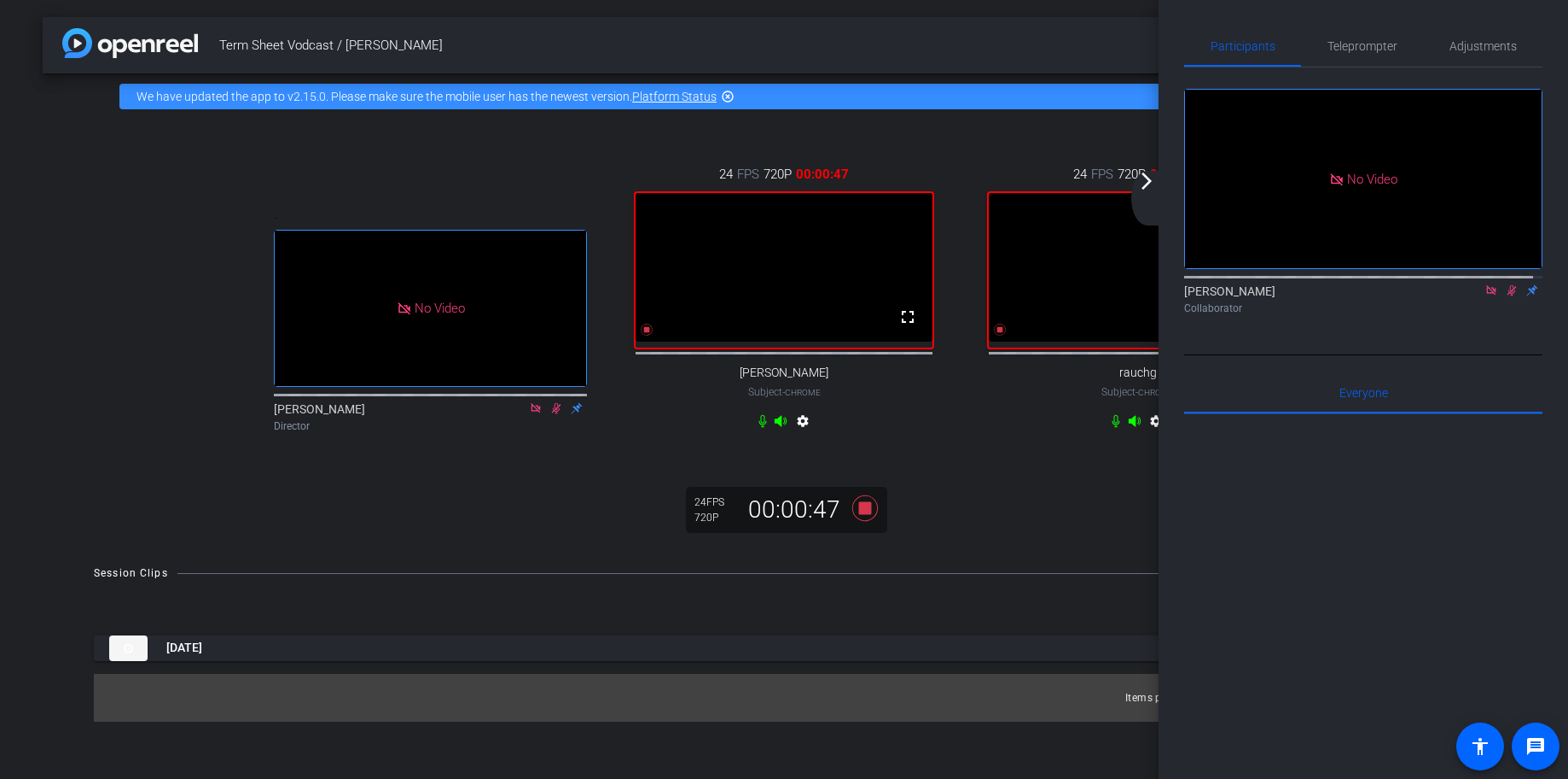
click at [1149, 186] on mat-icon "arrow_forward_ios" at bounding box center [1147, 181] width 21 height 21
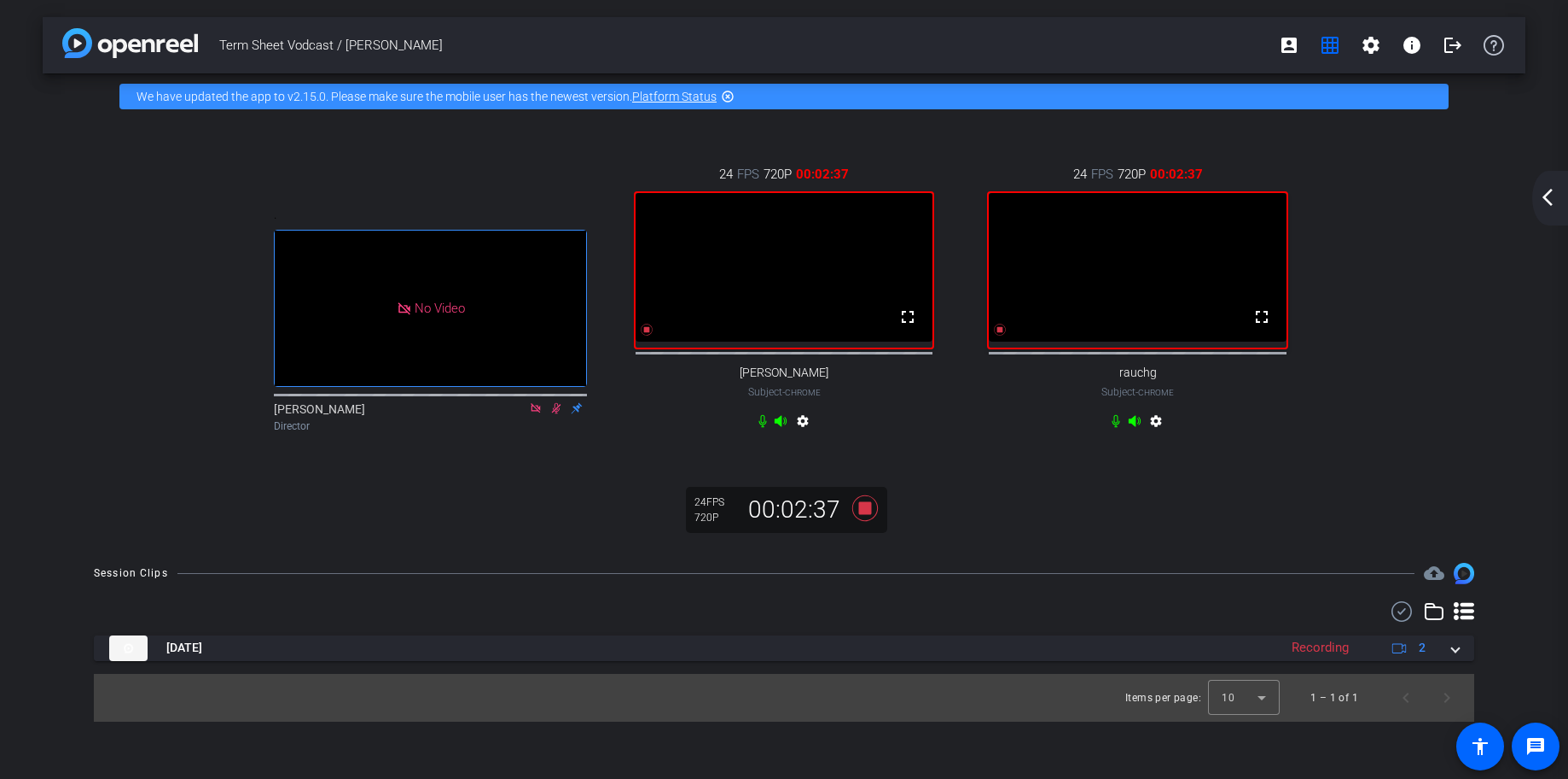
click at [1546, 203] on mat-icon "arrow_back_ios_new" at bounding box center [1547, 197] width 21 height 21
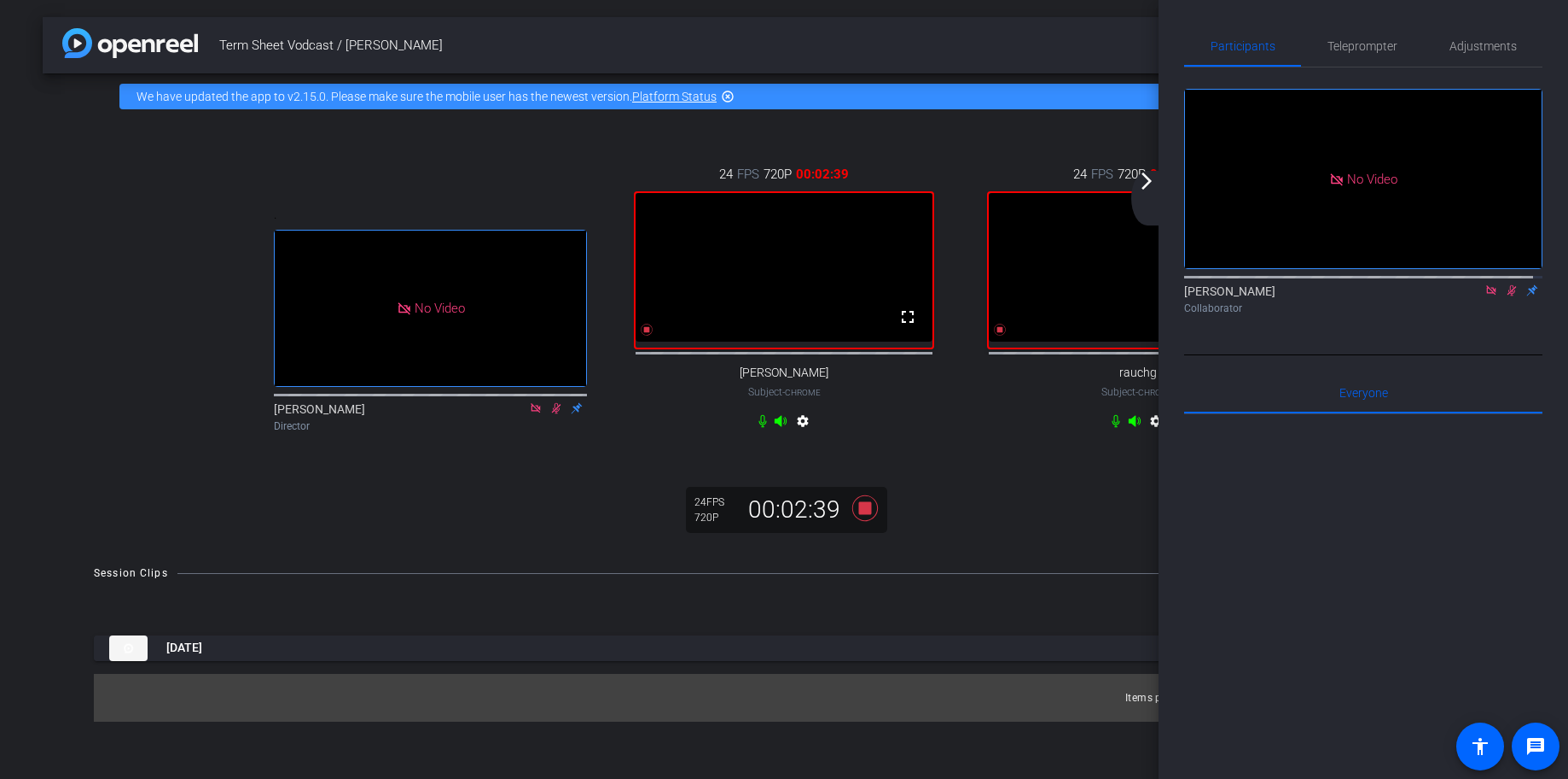
click at [1154, 191] on div "arrow_back_ios_new arrow_forward_ios" at bounding box center [1150, 198] width 36 height 55
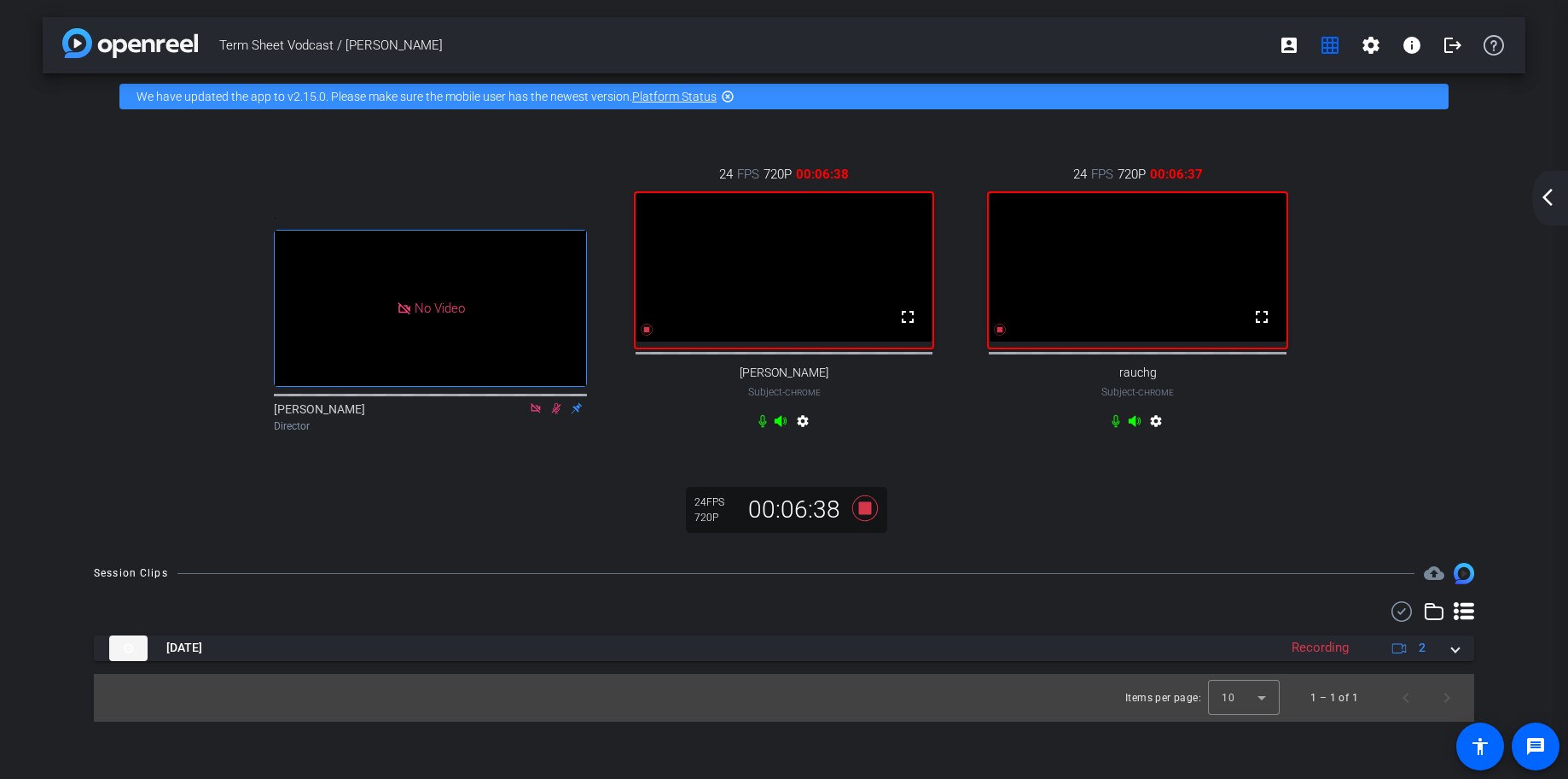
click at [1547, 200] on mat-icon "arrow_back_ios_new" at bounding box center [1547, 197] width 21 height 21
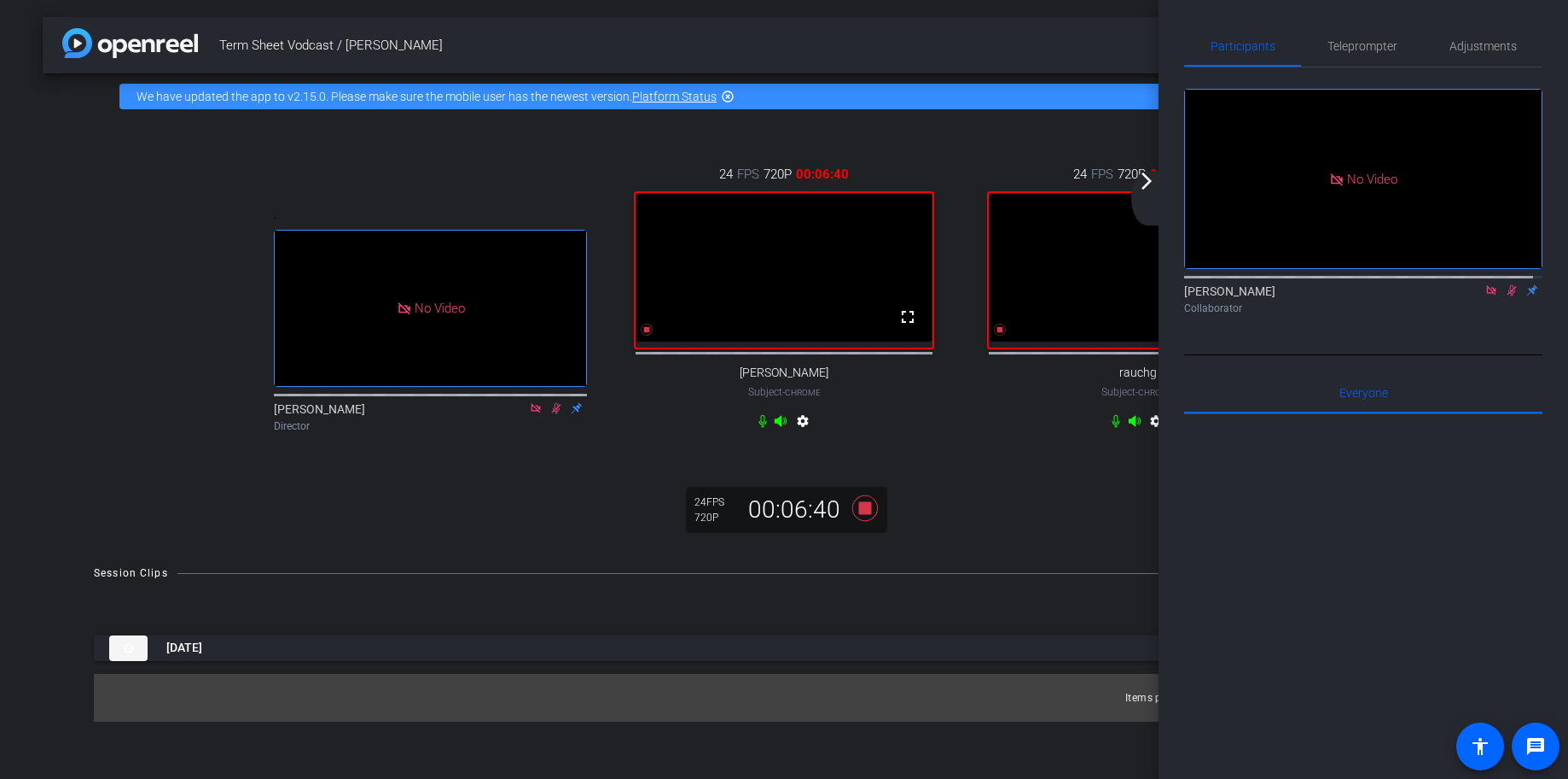
click at [1152, 195] on div "arrow_back_ios_new arrow_forward_ios" at bounding box center [1150, 198] width 36 height 55
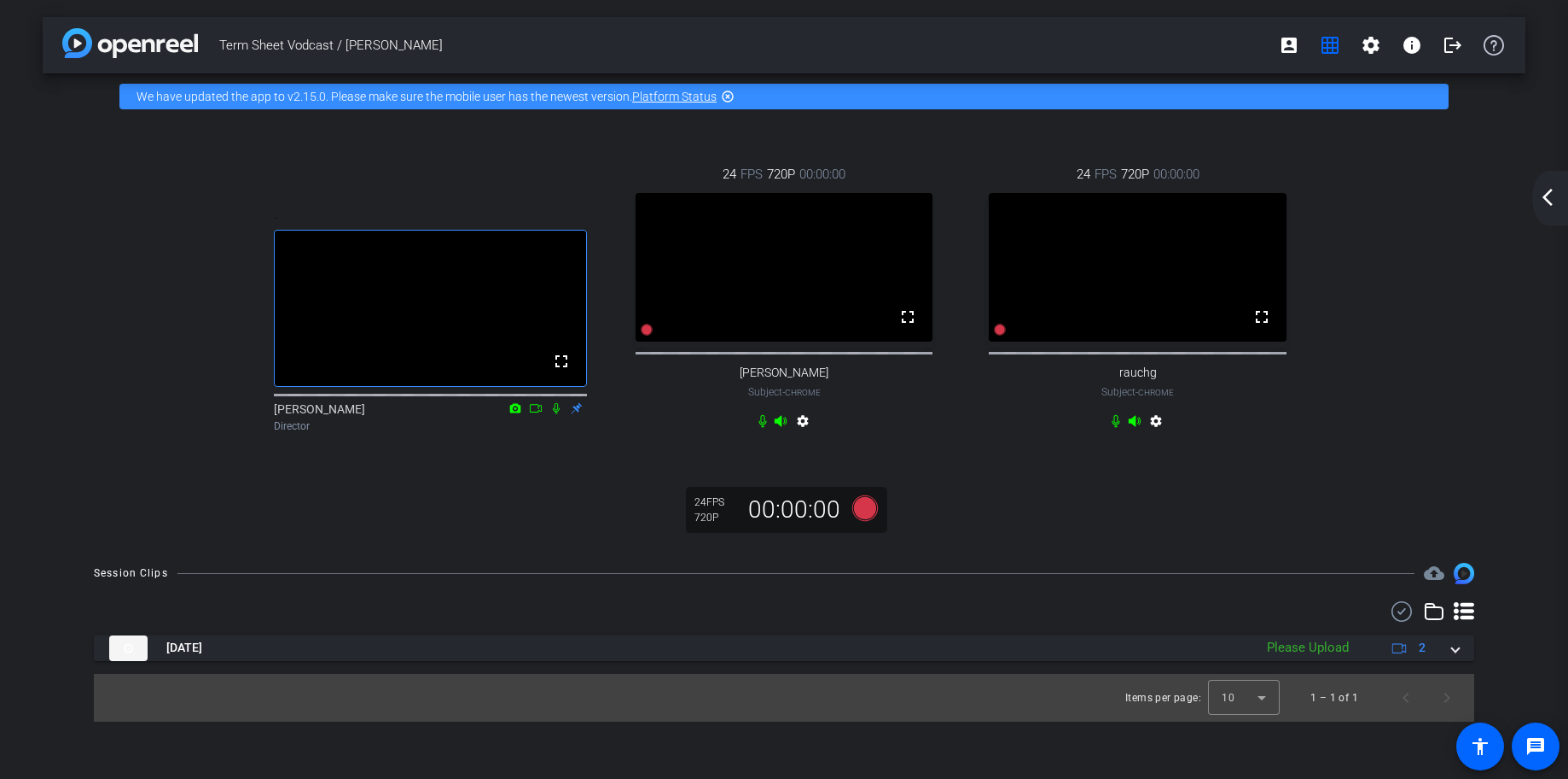
click at [1545, 199] on mat-icon "arrow_back_ios_new" at bounding box center [1547, 197] width 21 height 21
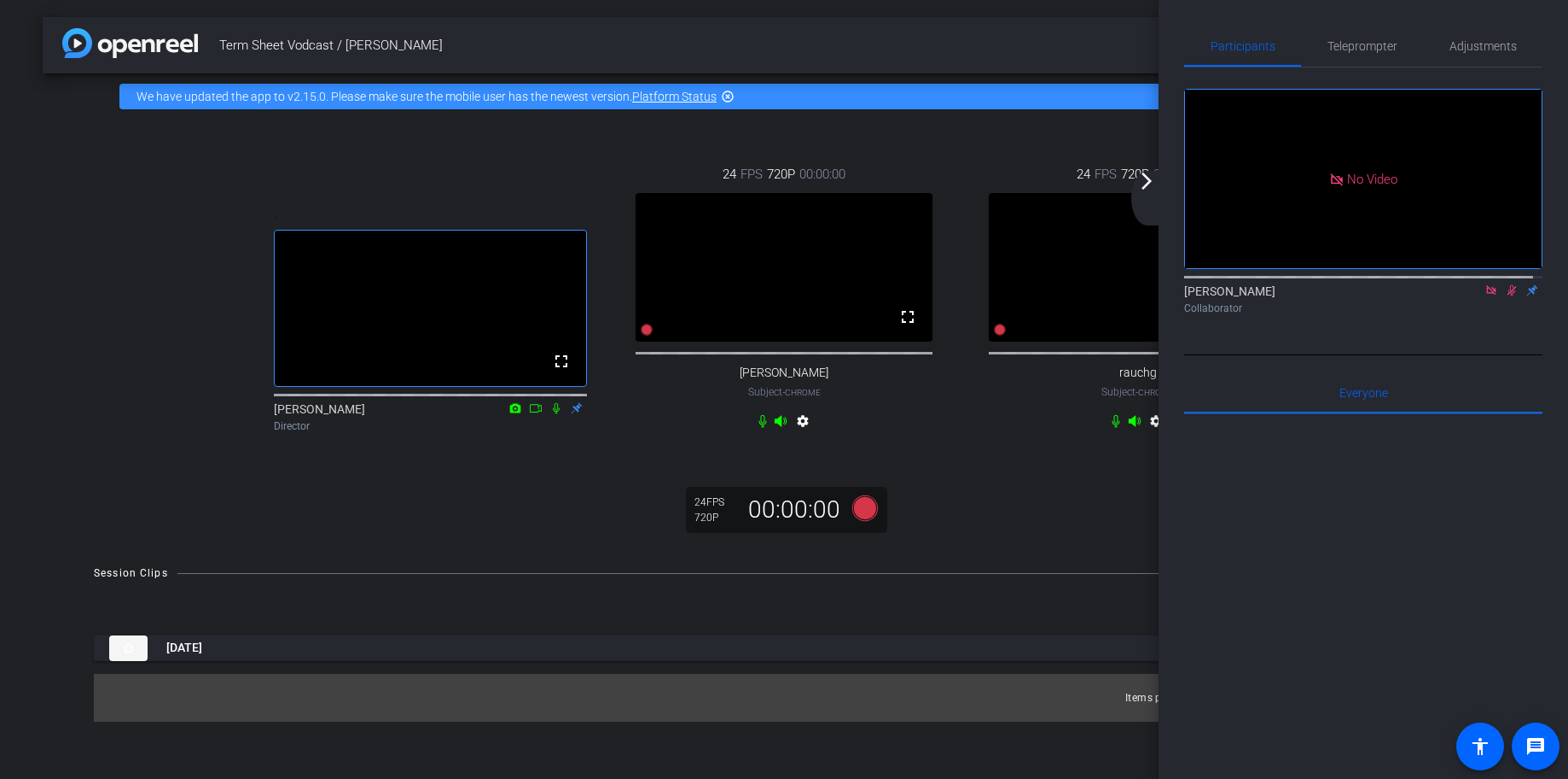
click at [1484, 297] on icon at bounding box center [1491, 291] width 14 height 12
click at [1464, 297] on icon at bounding box center [1471, 291] width 14 height 12
click at [1486, 295] on icon at bounding box center [1490, 290] width 9 height 9
click at [1484, 297] on icon at bounding box center [1491, 291] width 14 height 12
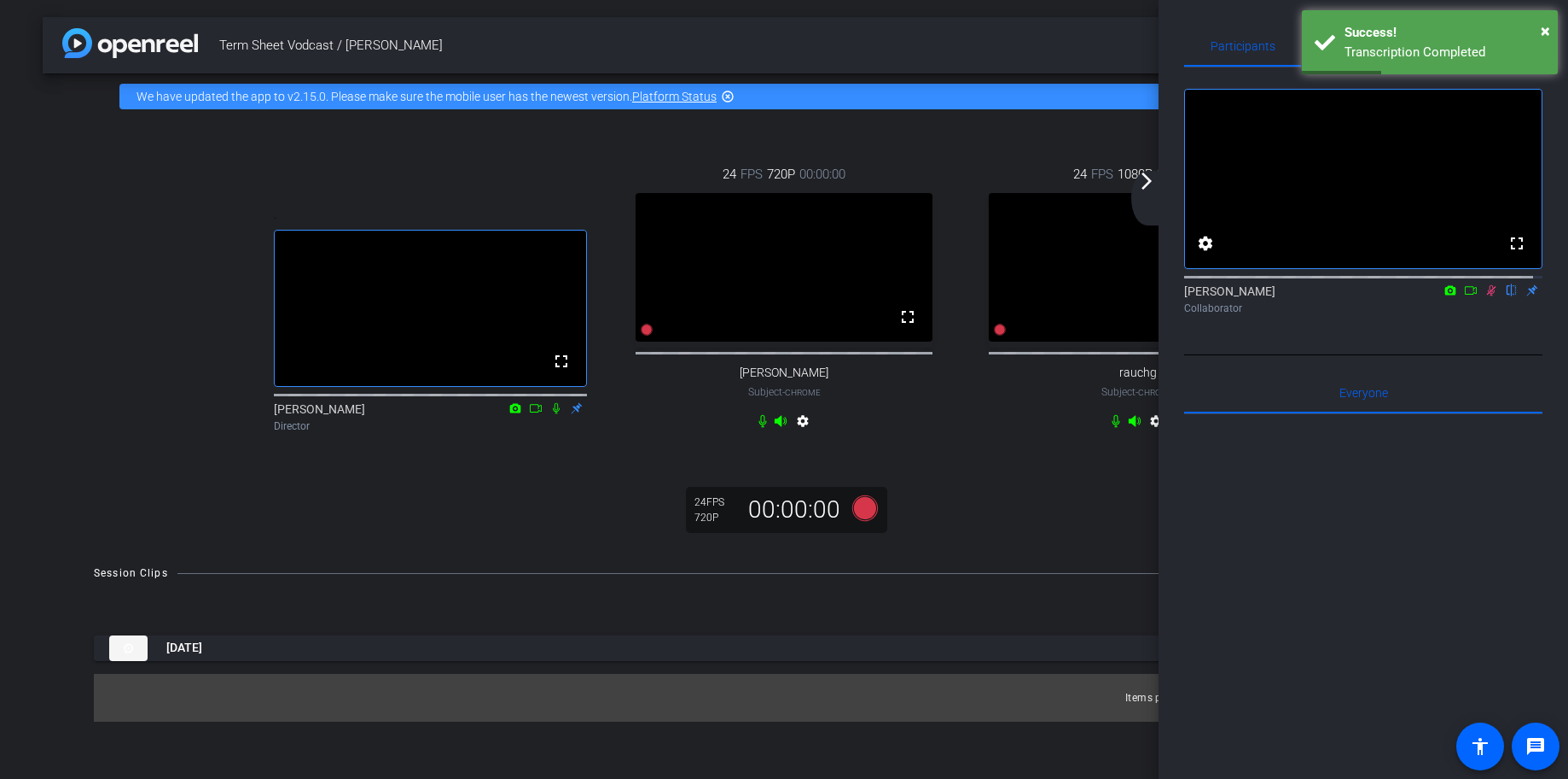
click at [1484, 297] on icon at bounding box center [1491, 291] width 14 height 12
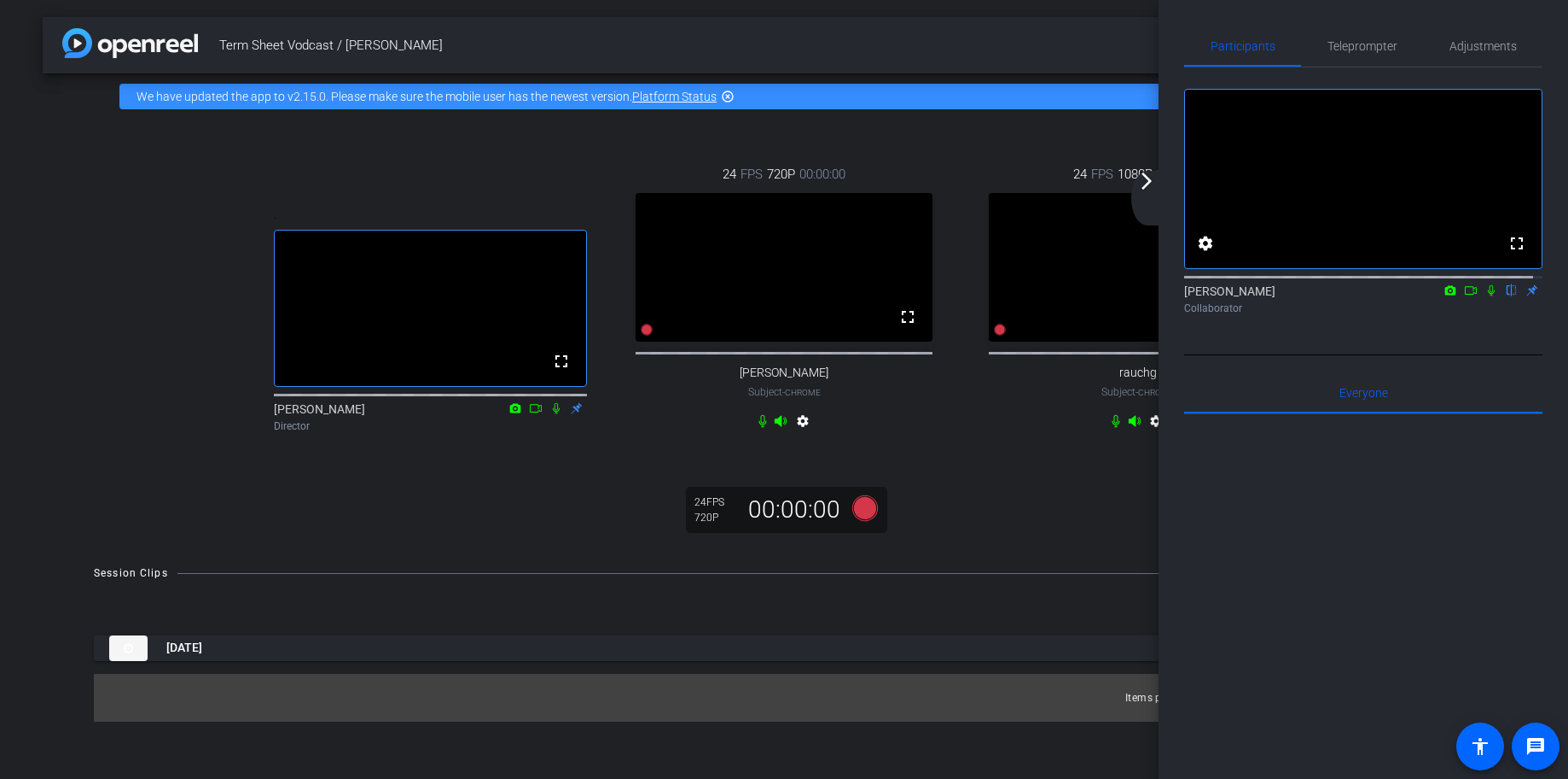
click at [1158, 198] on div "arrow_back_ios_new arrow_forward_ios" at bounding box center [1150, 198] width 36 height 55
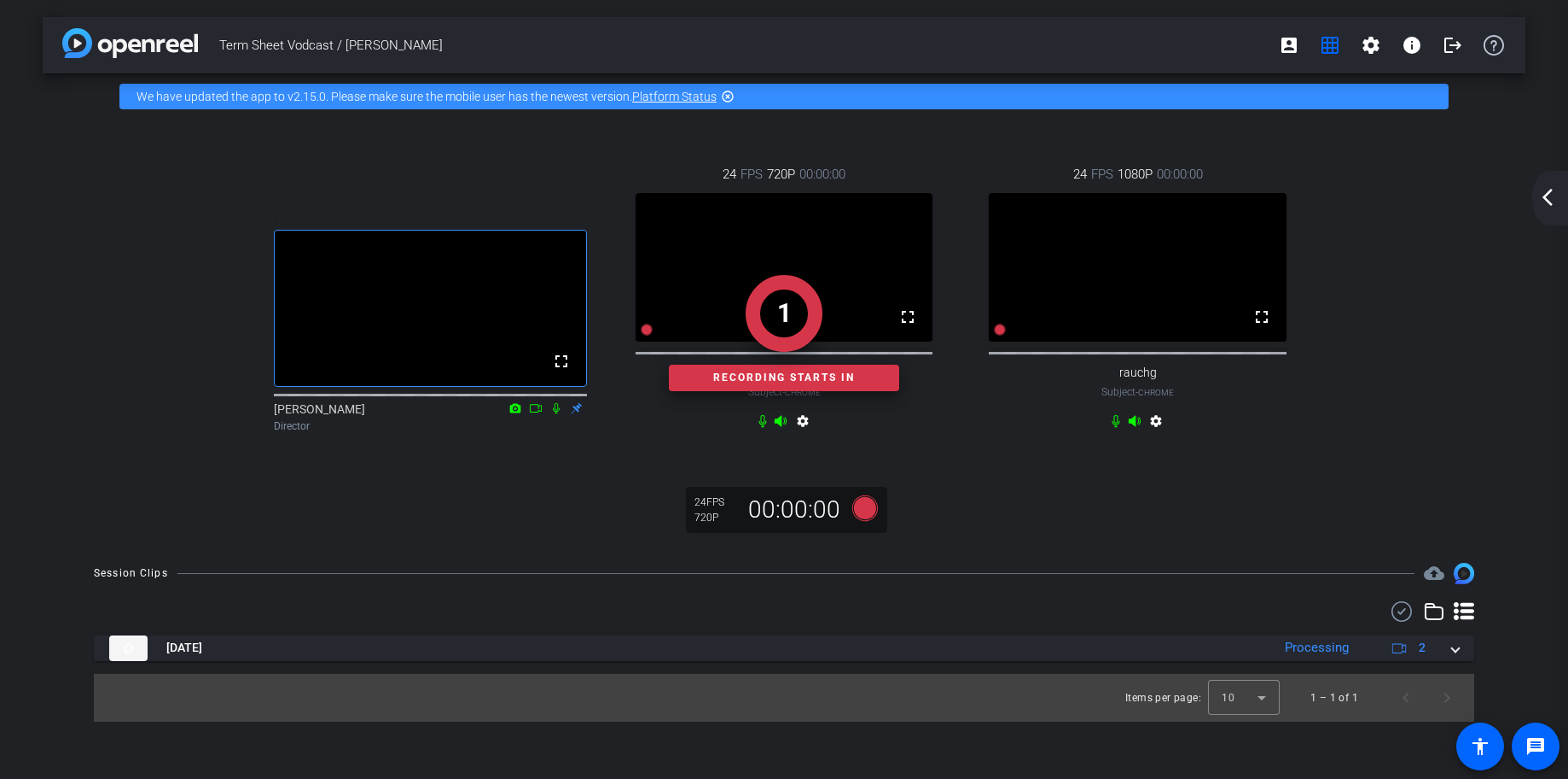
click at [1543, 200] on mat-icon "arrow_back_ios_new" at bounding box center [1547, 197] width 21 height 21
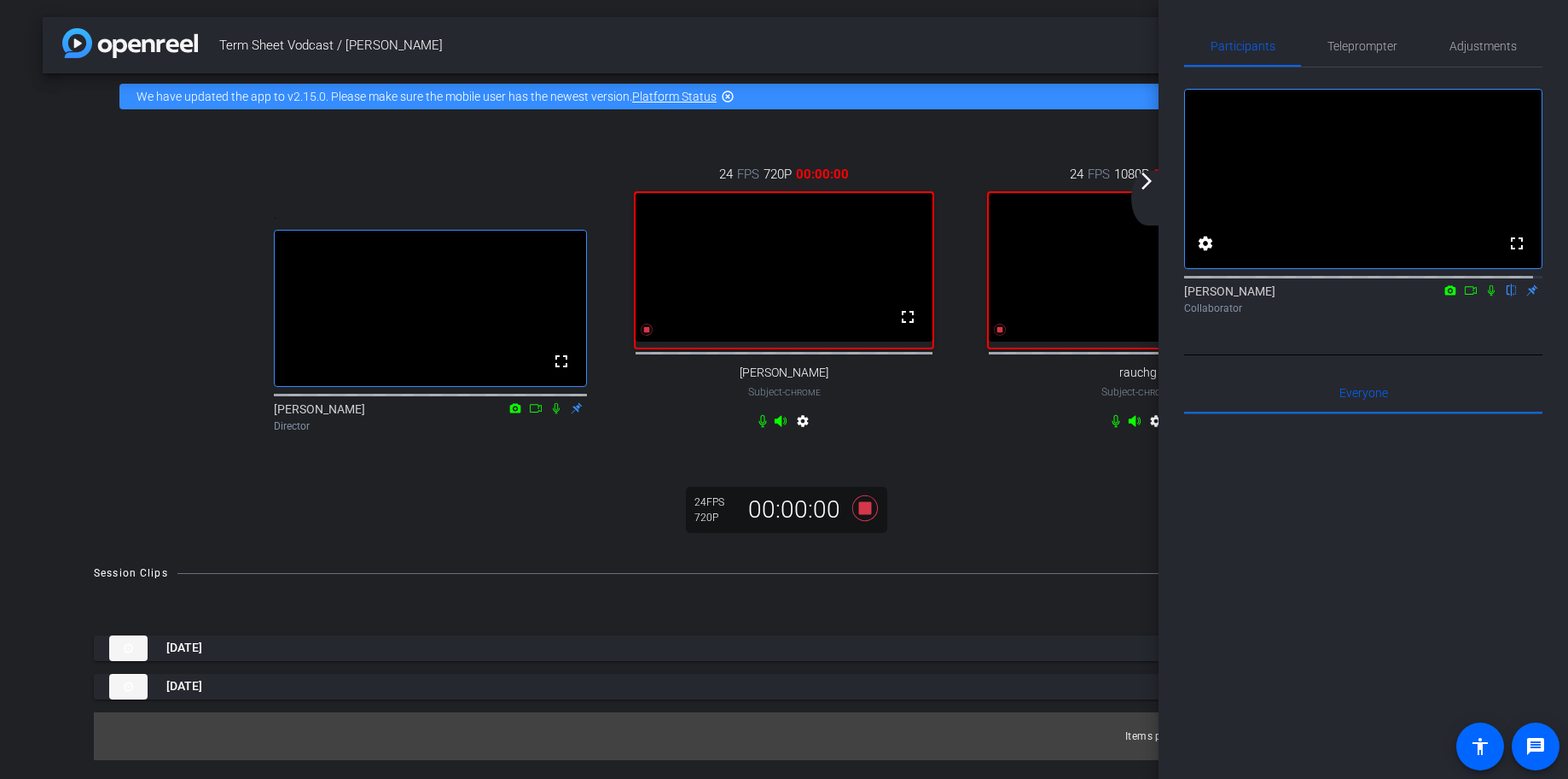
click at [1465, 295] on icon at bounding box center [1471, 290] width 12 height 9
click at [1505, 297] on icon at bounding box center [1512, 291] width 14 height 12
click at [1148, 180] on mat-icon "arrow_forward_ios" at bounding box center [1147, 181] width 21 height 21
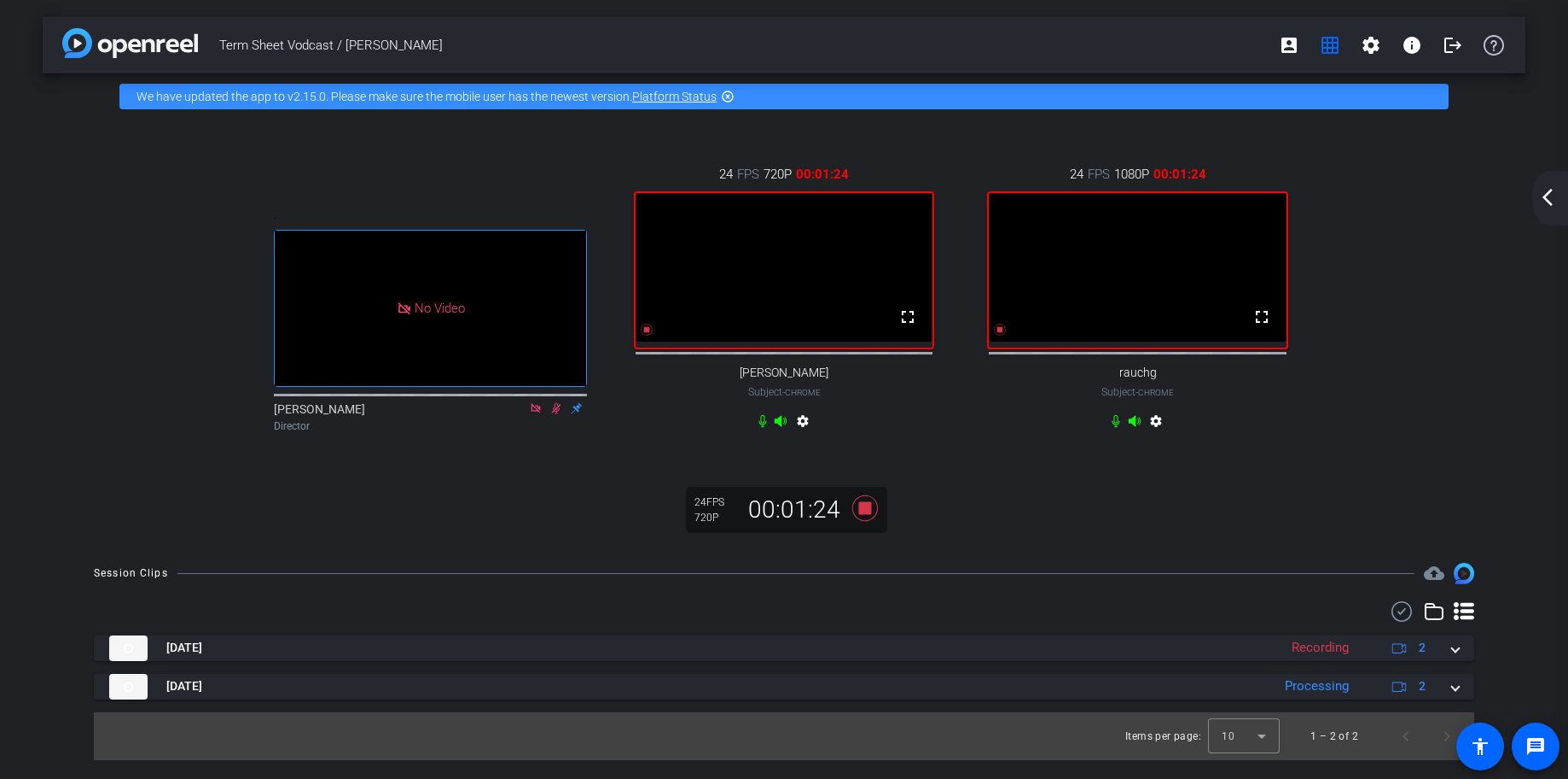
click at [1556, 200] on mat-icon "arrow_back_ios_new" at bounding box center [1547, 197] width 21 height 21
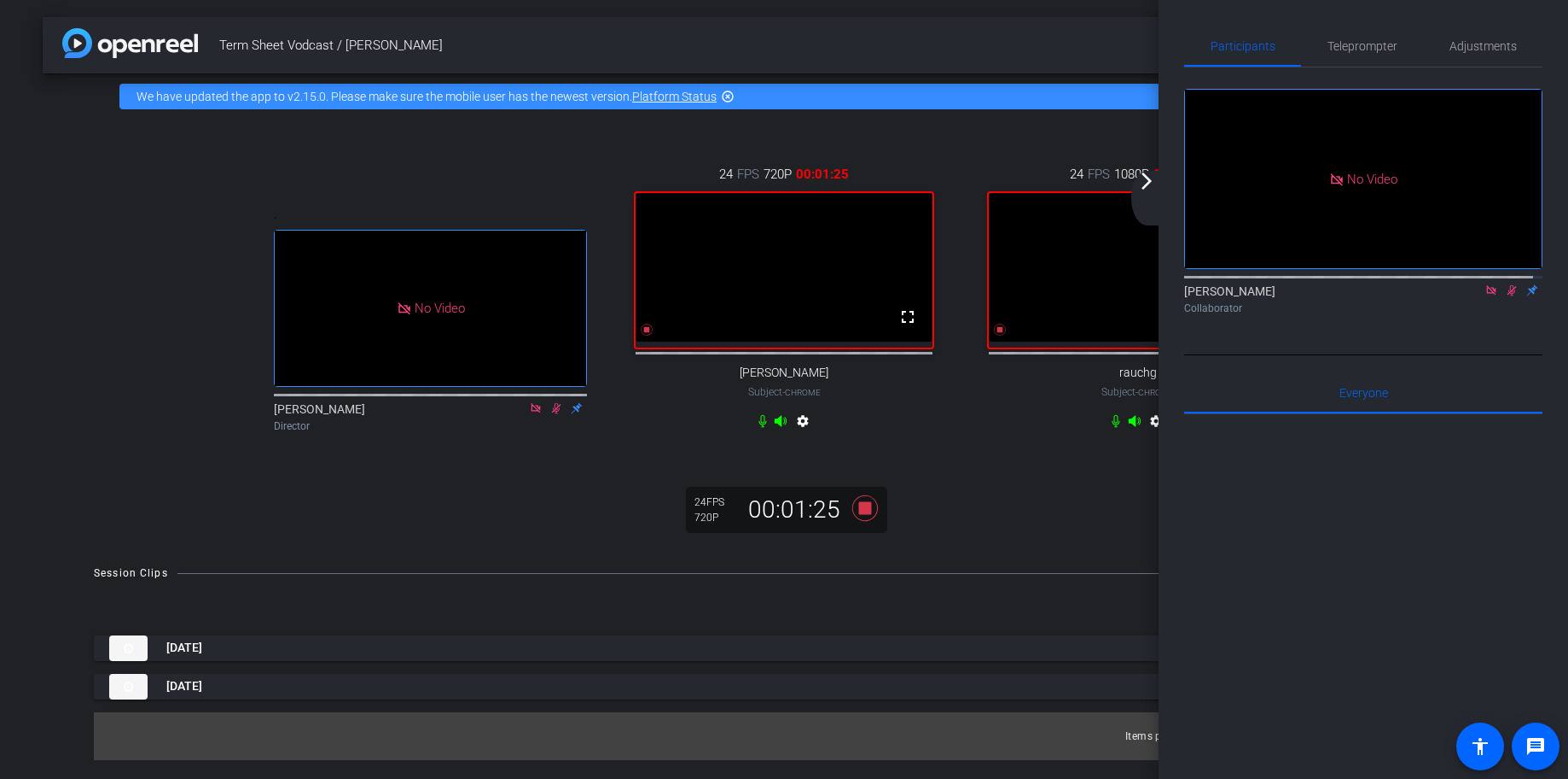
click at [1149, 184] on mat-icon "arrow_forward_ios" at bounding box center [1147, 181] width 21 height 21
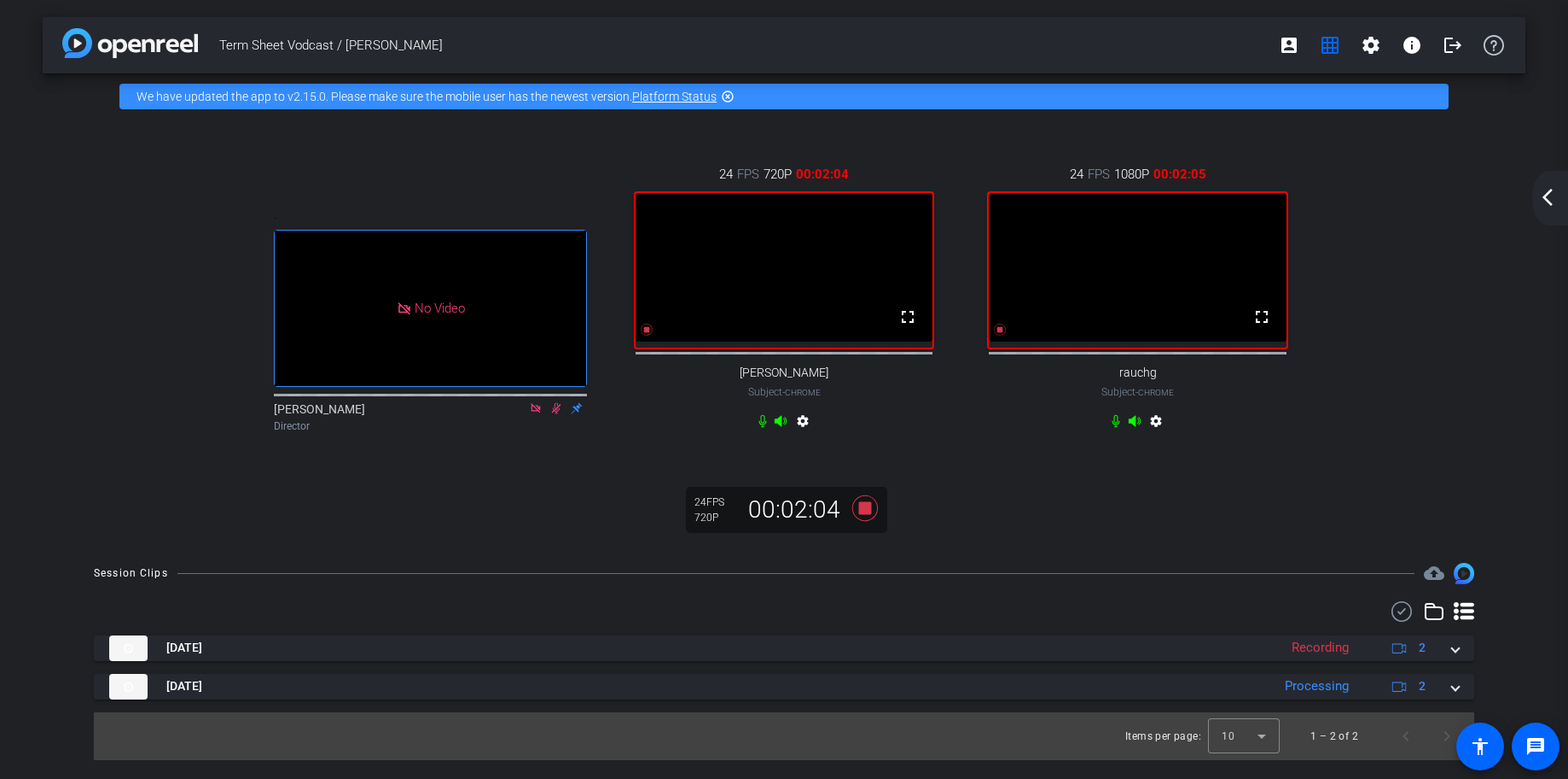
click at [1546, 200] on mat-icon "arrow_back_ios_new" at bounding box center [1547, 197] width 21 height 21
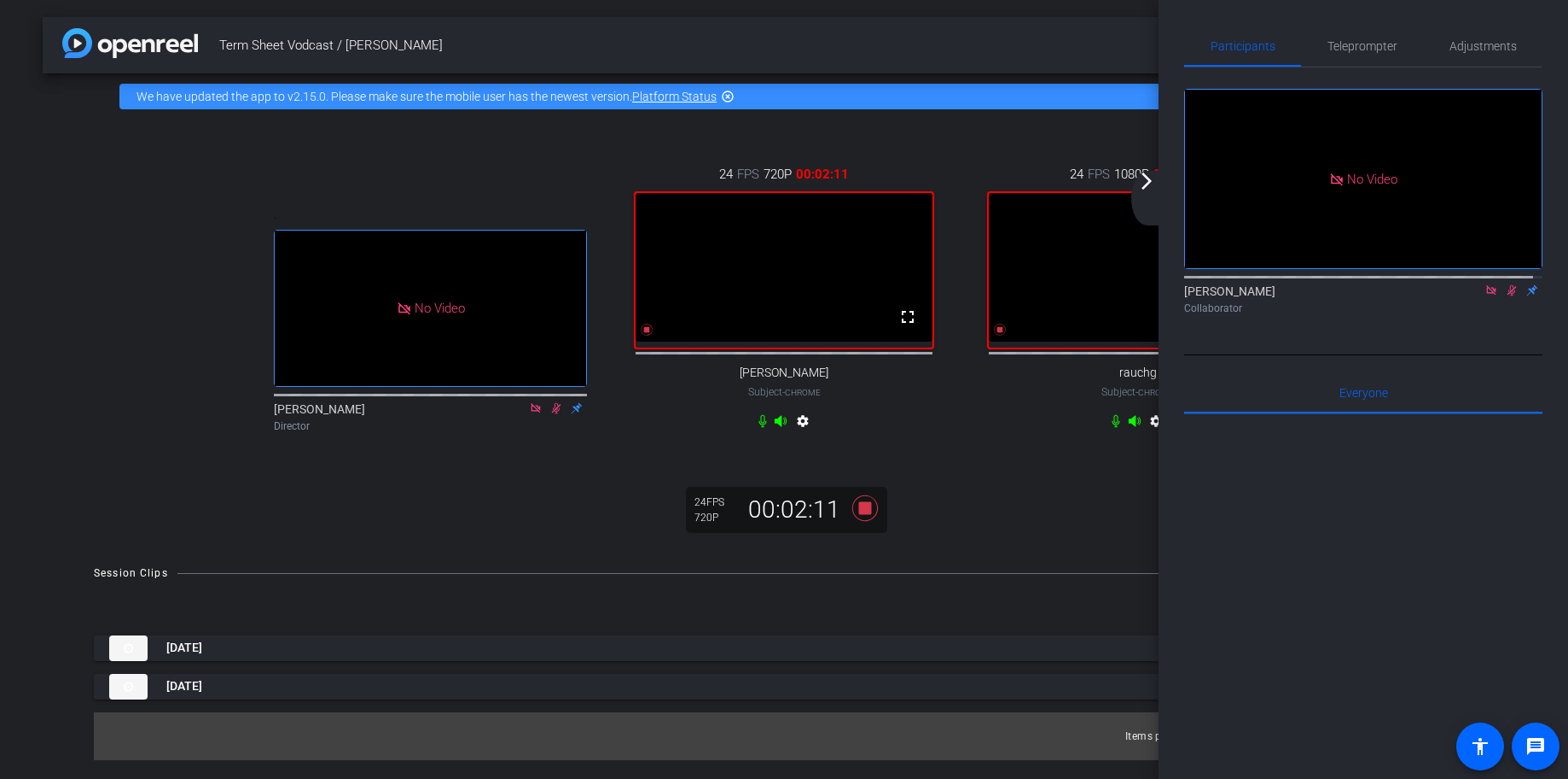
click at [1146, 185] on mat-icon "arrow_forward_ios" at bounding box center [1147, 181] width 21 height 21
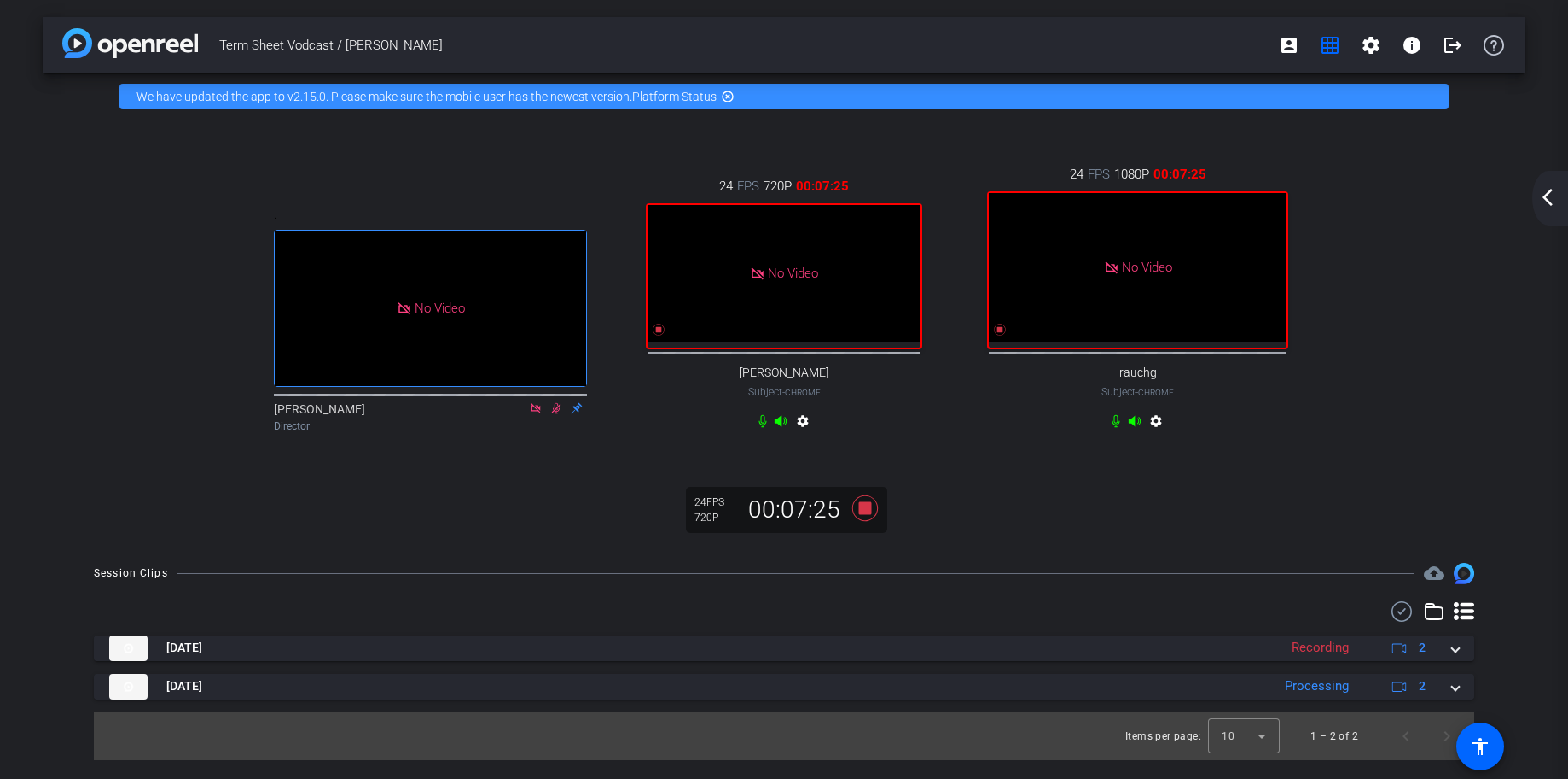
click at [1382, 221] on div ". No Video Ceylan Ersoy Director 24 FPS 720P 00:07:25 No Video Allie Garfinkle …" at bounding box center [784, 300] width 1414 height 327
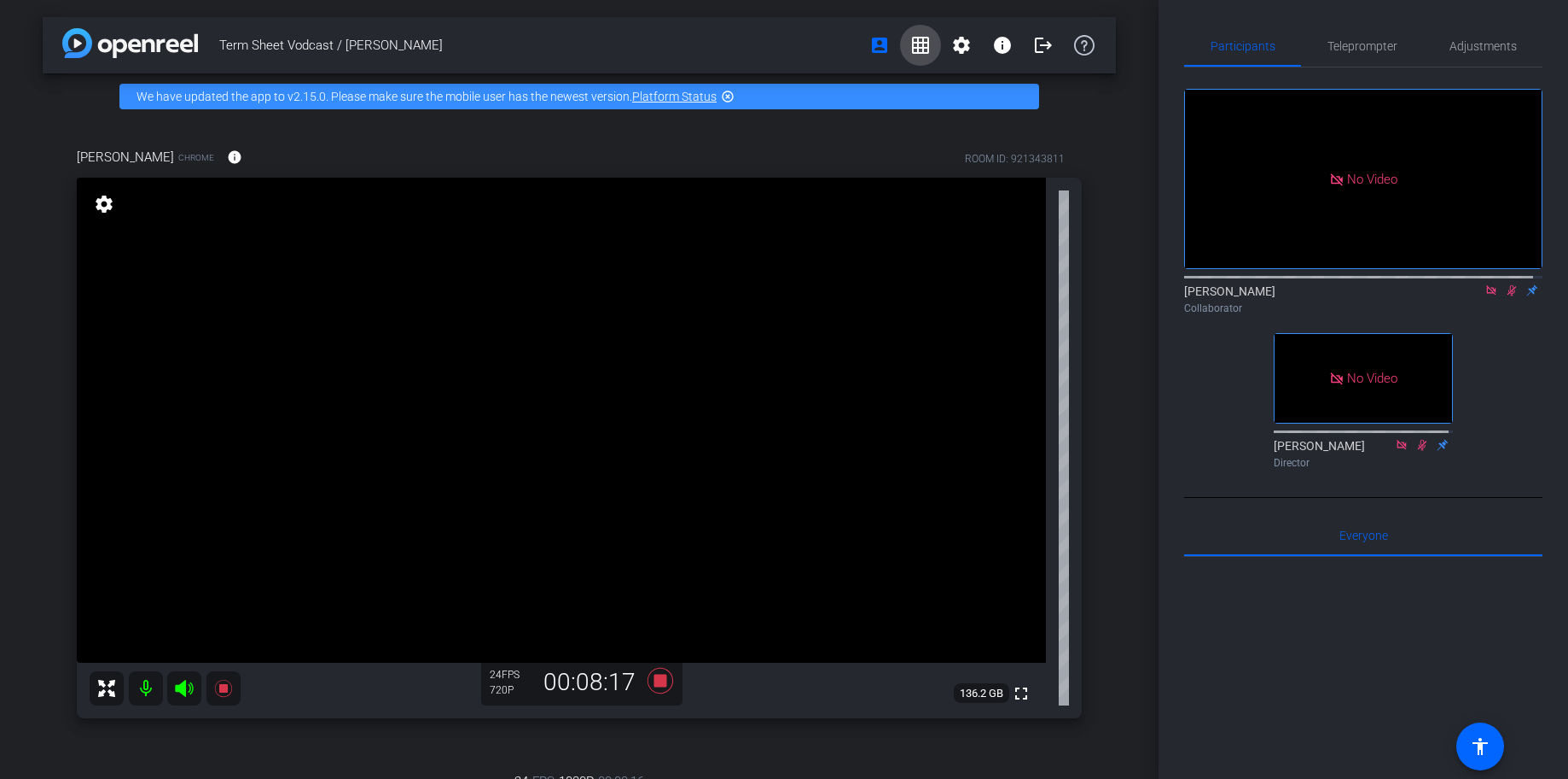
click at [911, 49] on mat-icon "grid_on" at bounding box center [920, 45] width 21 height 21
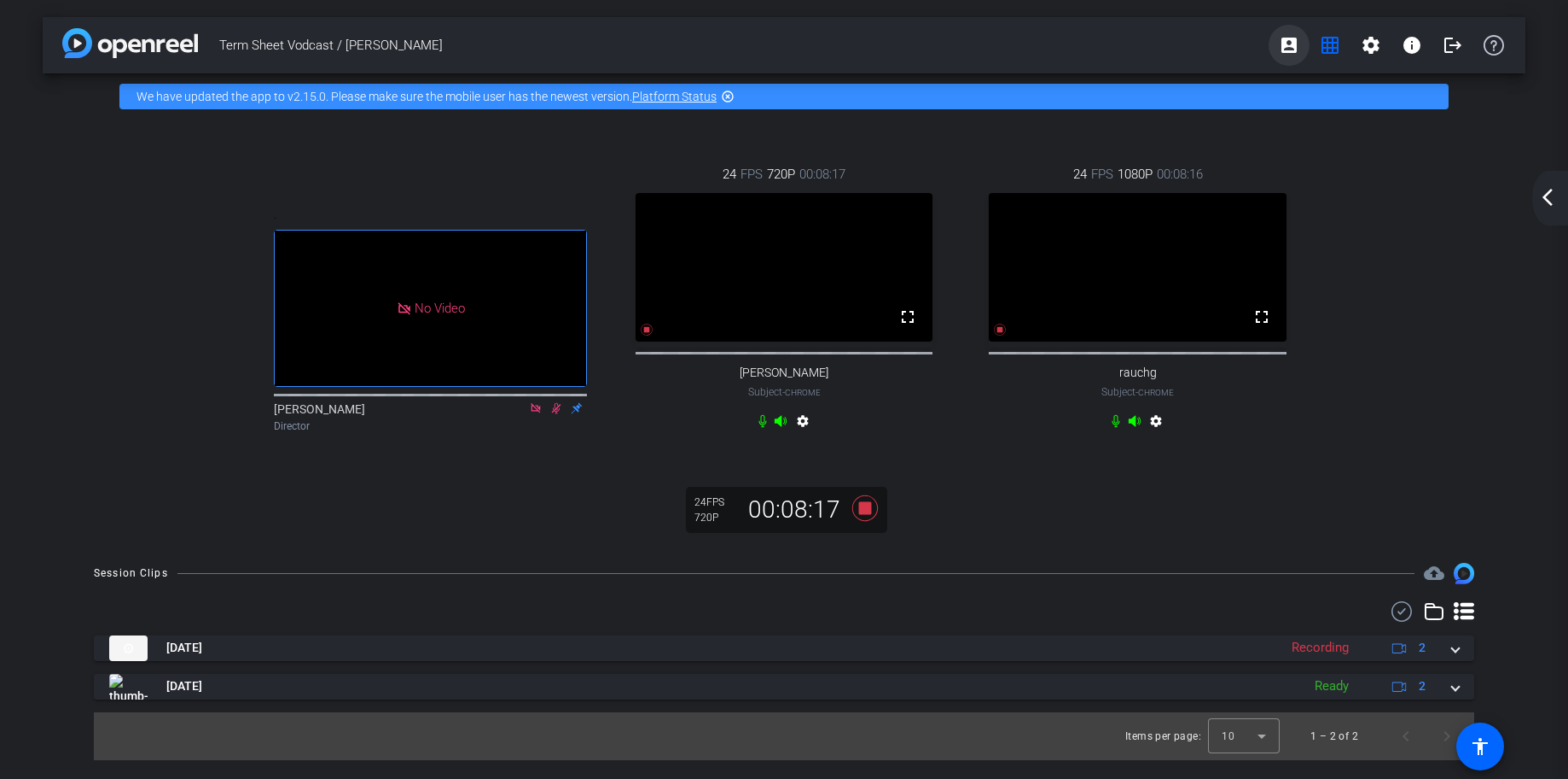
click at [1285, 46] on mat-icon "account_box" at bounding box center [1289, 45] width 21 height 21
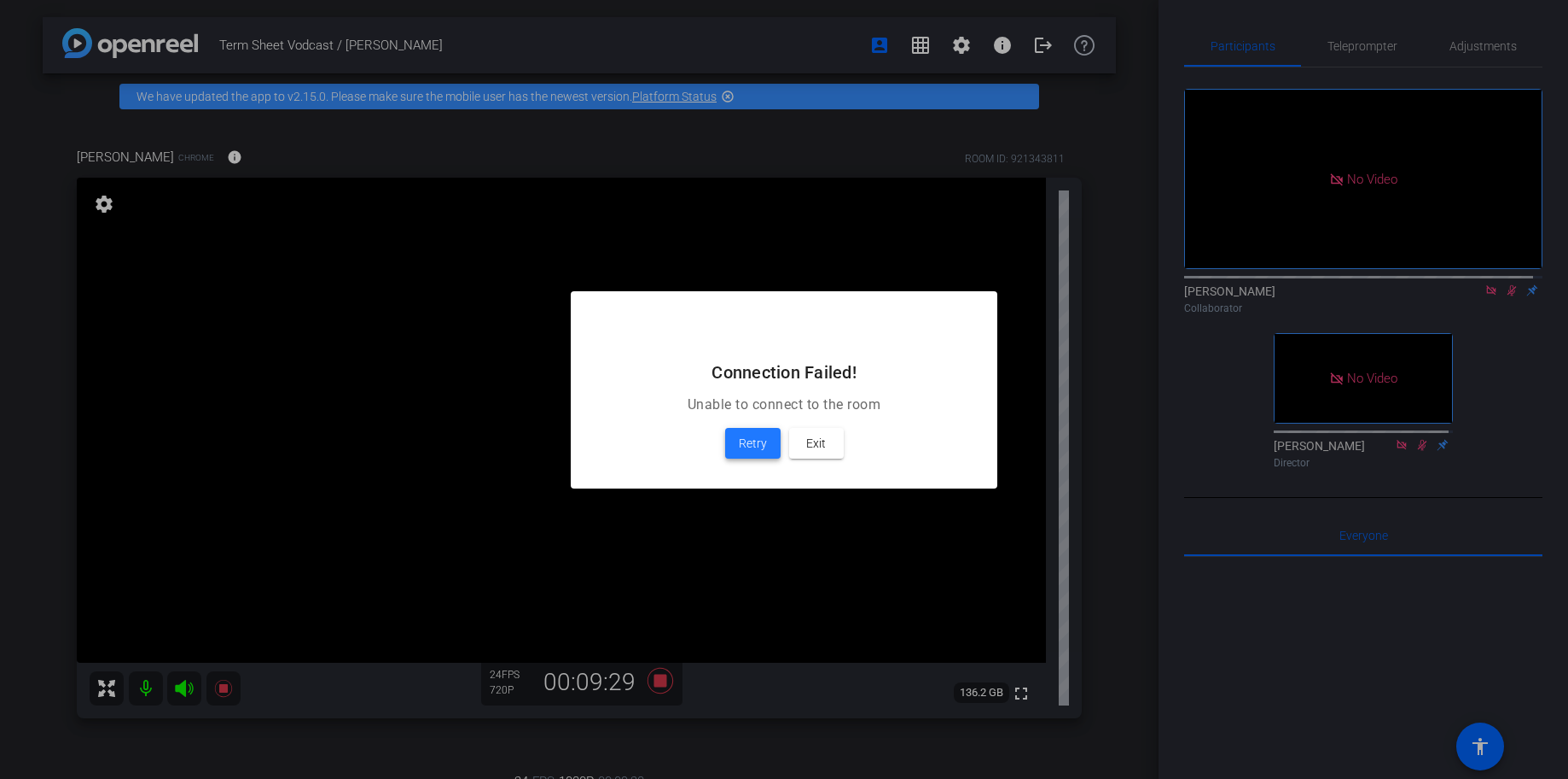
click at [749, 444] on span "Retry" at bounding box center [753, 442] width 28 height 21
